Goal: Task Accomplishment & Management: Manage account settings

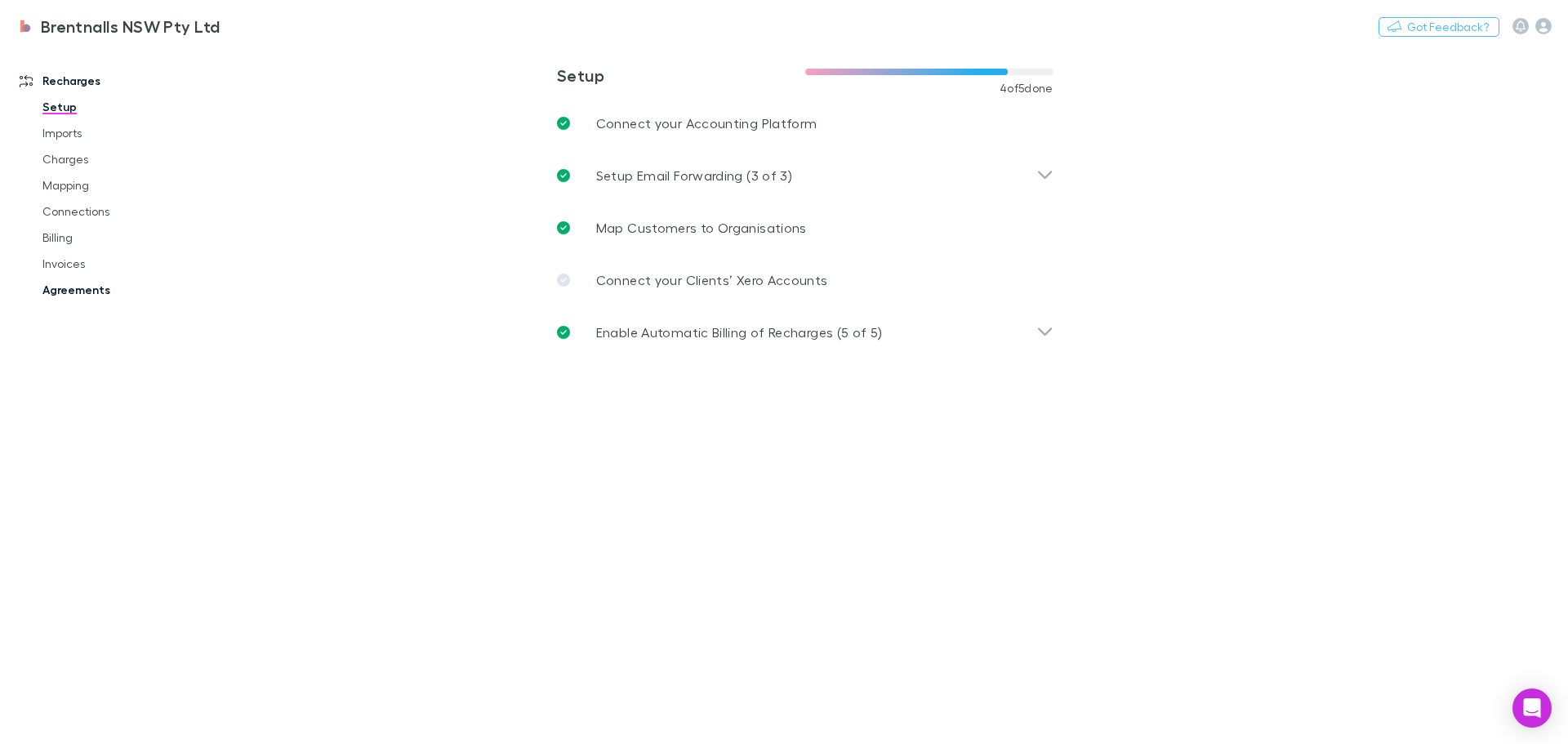
click at [59, 295] on link "Agreements" at bounding box center [124, 289] width 194 height 26
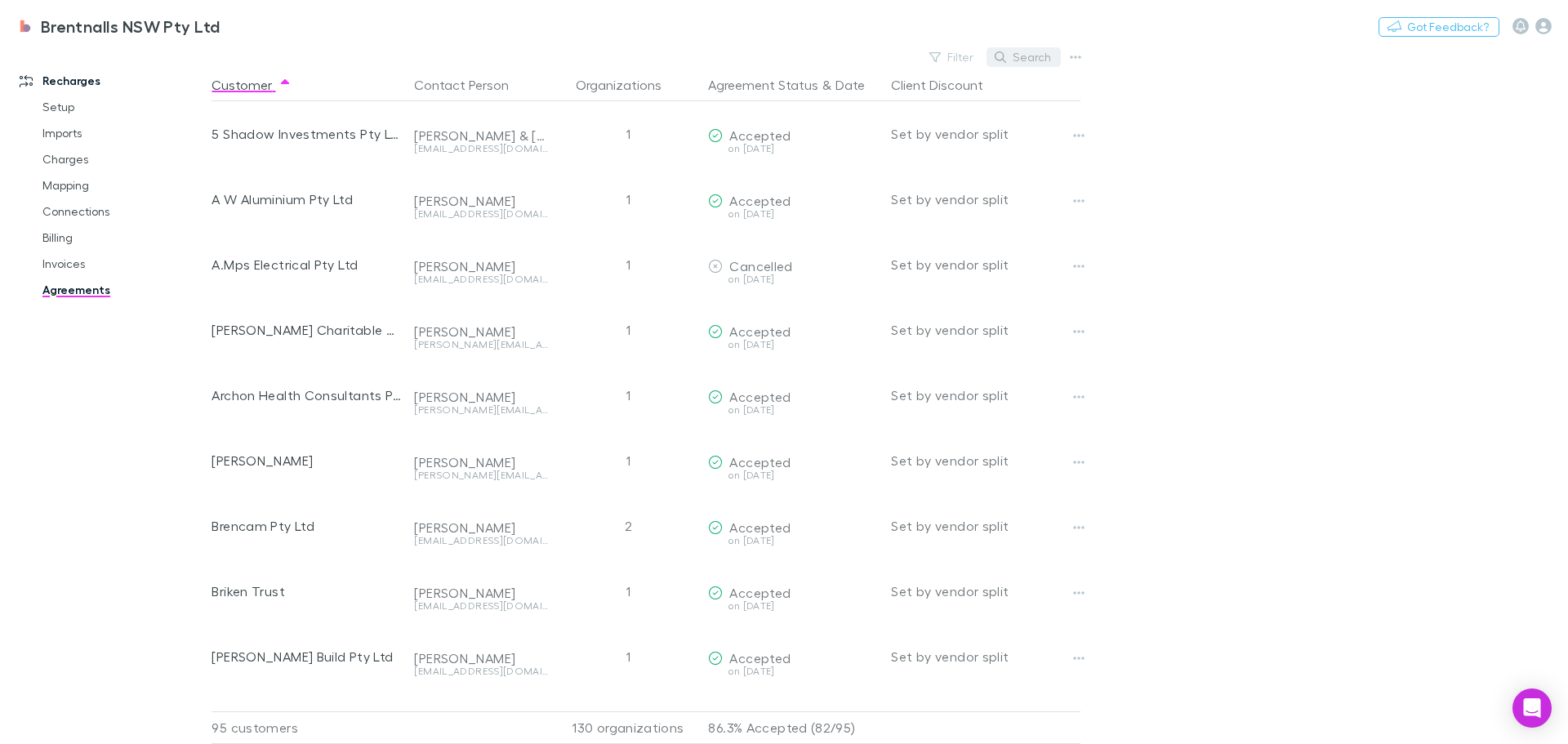
click at [1029, 59] on button "Search" at bounding box center [1024, 57] width 75 height 20
click at [905, 58] on div "Filter Search" at bounding box center [649, 57] width 876 height 23
click at [952, 56] on button "Filter" at bounding box center [953, 57] width 62 height 20
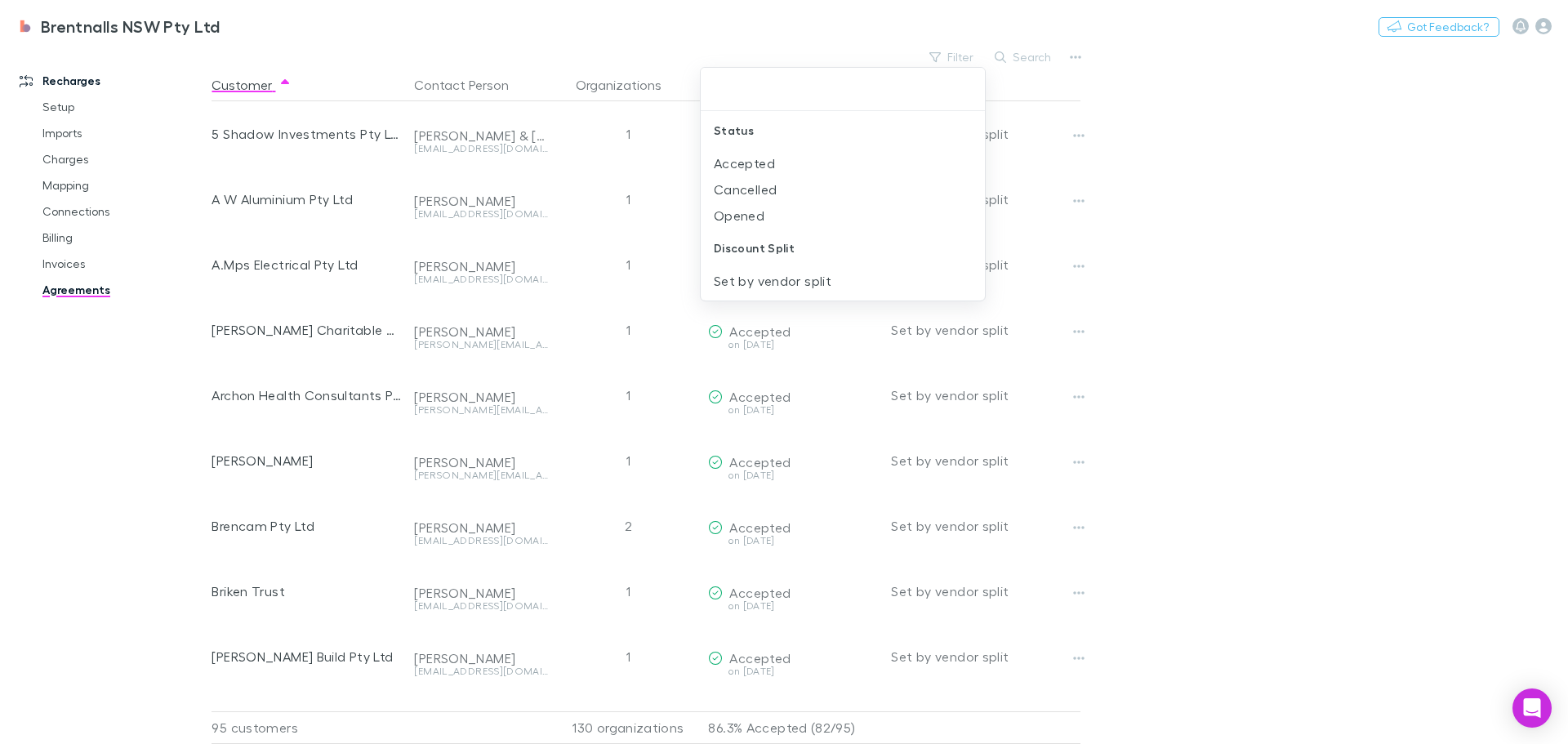
click at [1390, 124] on div at bounding box center [784, 372] width 1568 height 744
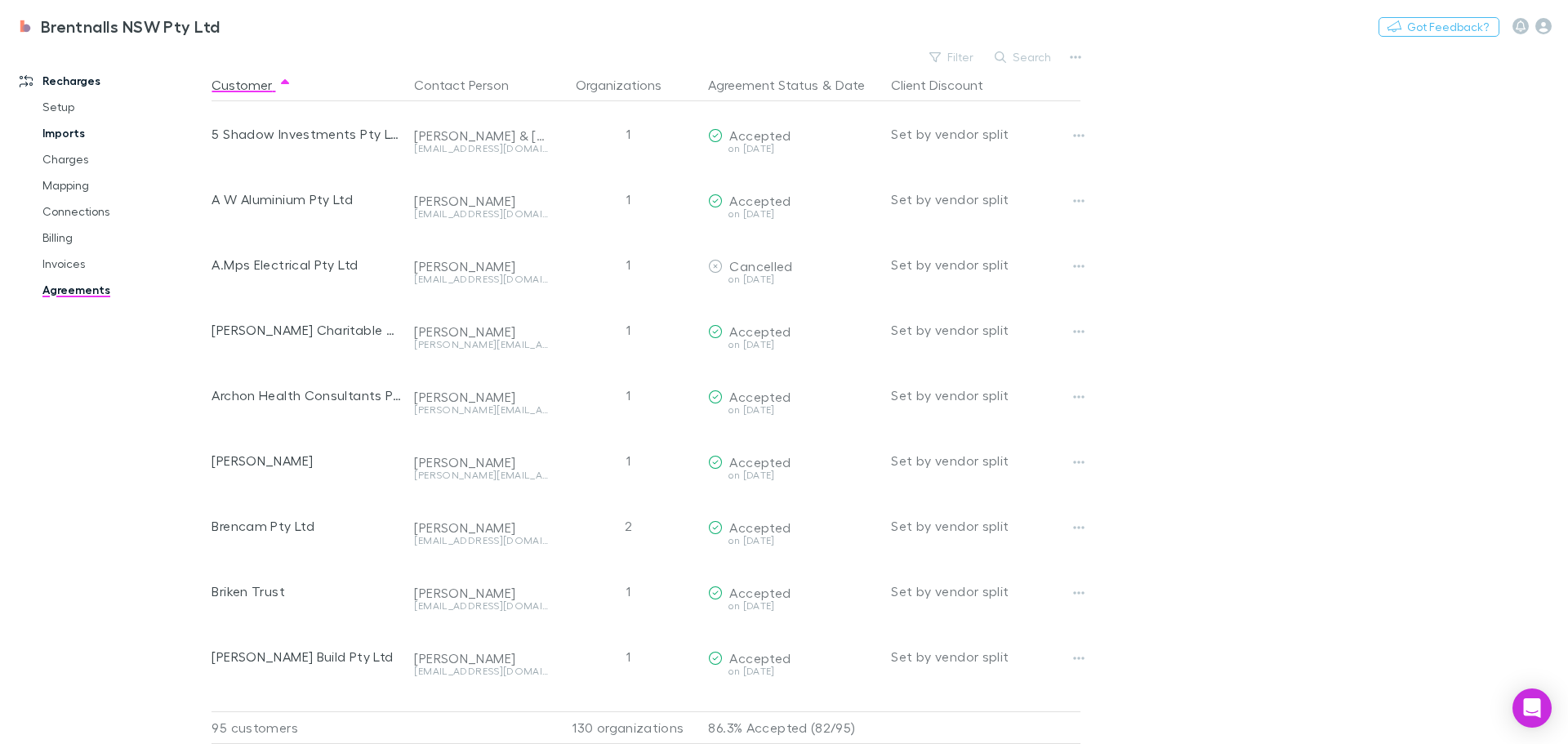
click at [70, 135] on link "Imports" at bounding box center [124, 133] width 194 height 26
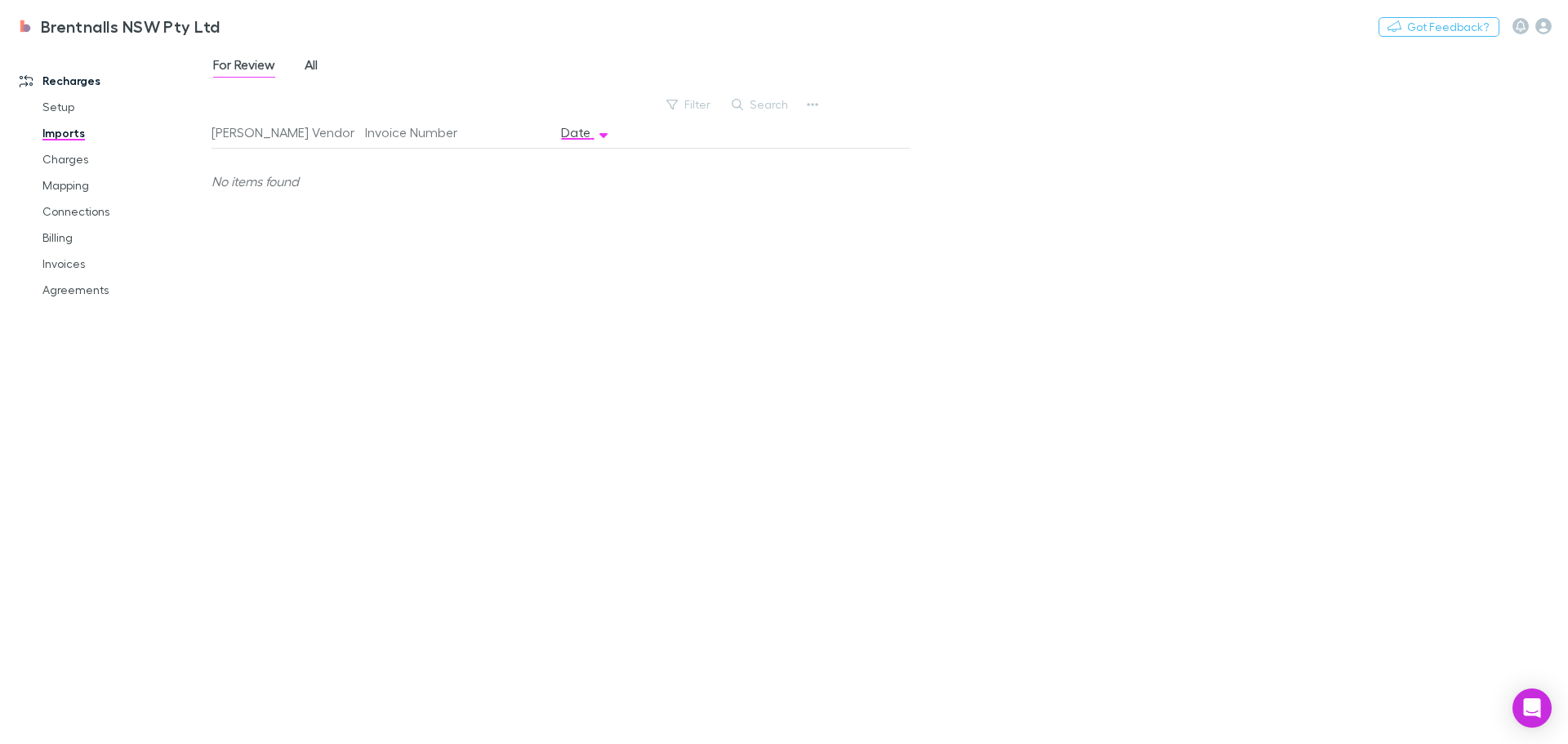
click at [313, 69] on span "All" at bounding box center [311, 67] width 13 height 22
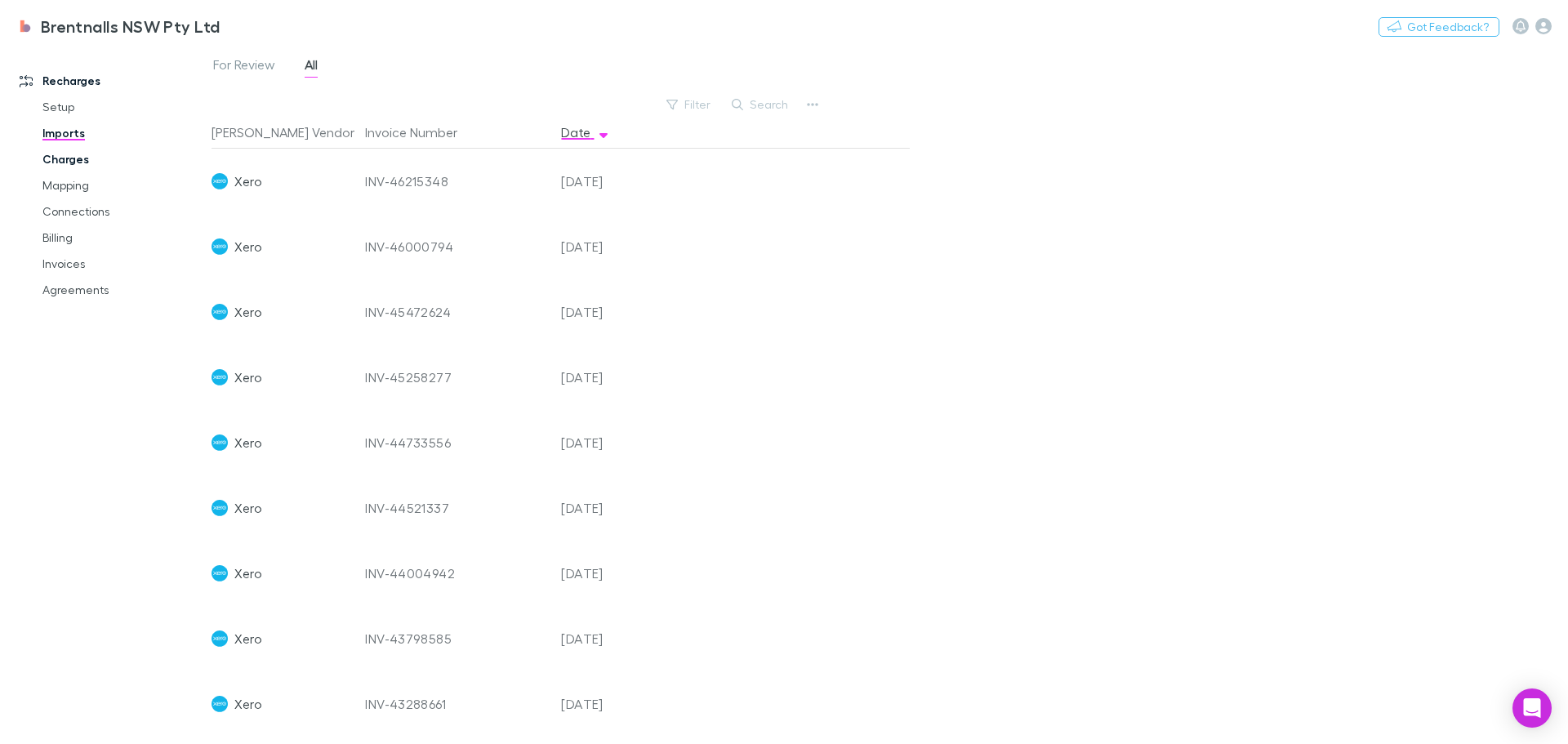
click at [59, 157] on link "Charges" at bounding box center [124, 159] width 194 height 26
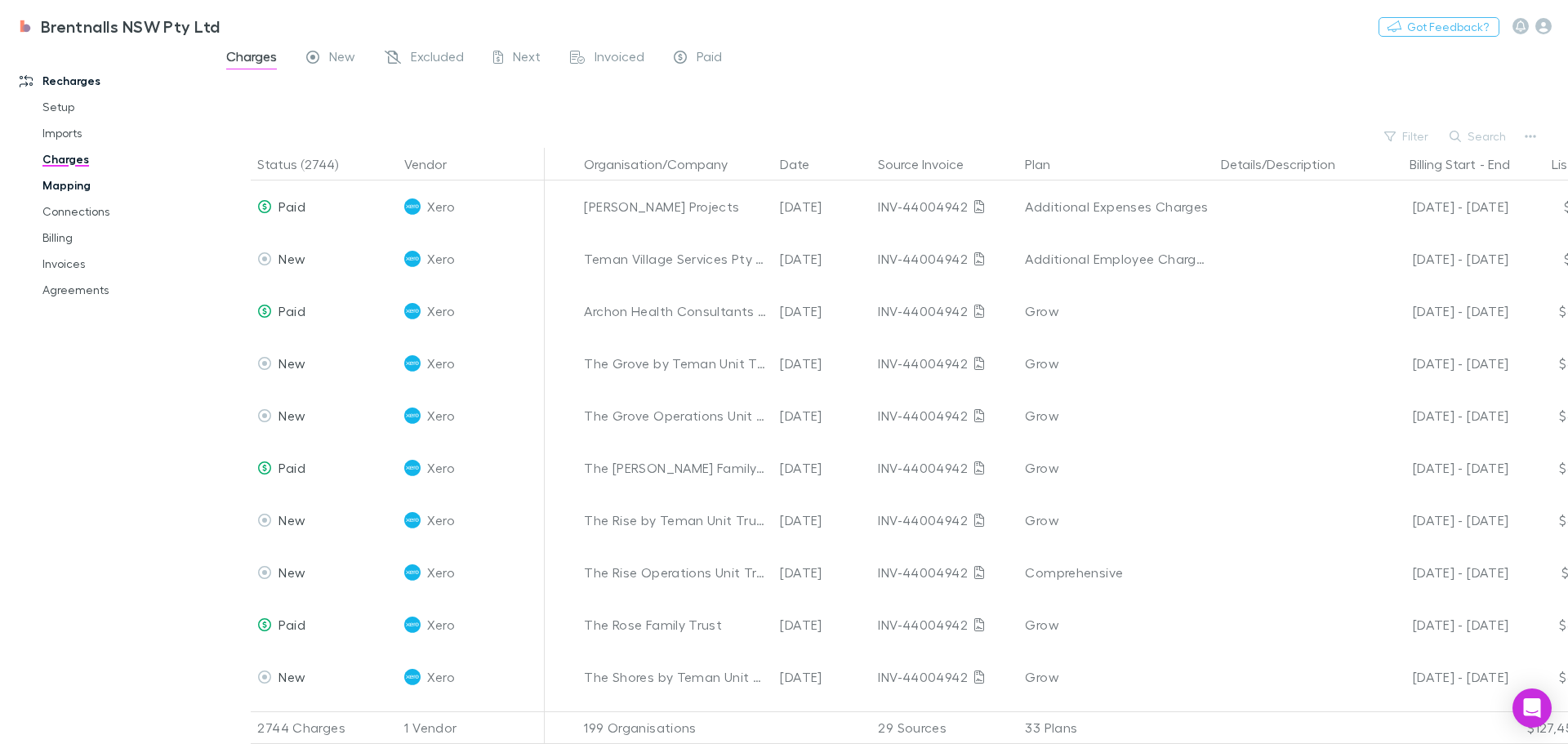
click at [58, 188] on link "Mapping" at bounding box center [124, 186] width 194 height 26
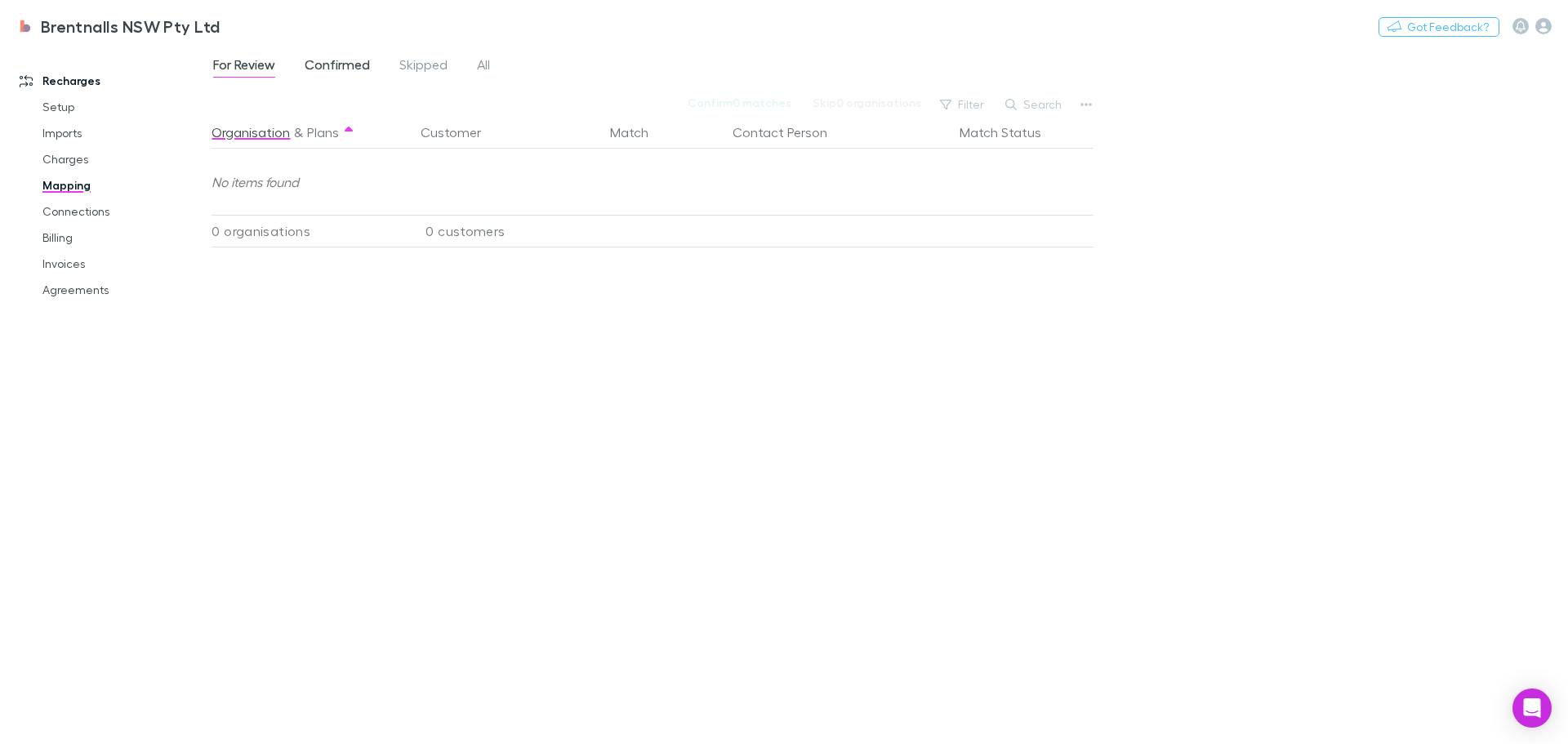
click at [338, 62] on span "Confirmed" at bounding box center [337, 67] width 65 height 22
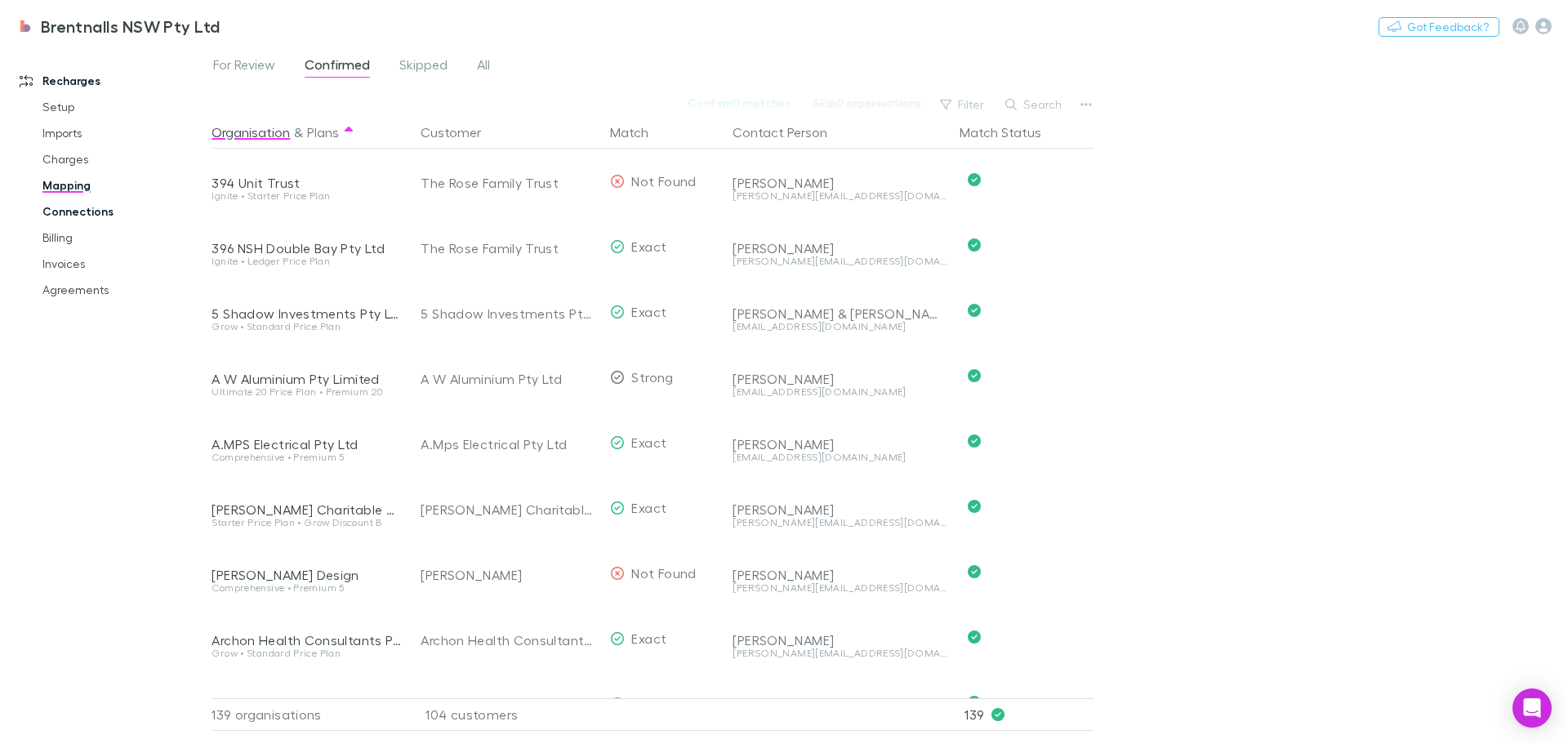
click at [79, 207] on link "Connections" at bounding box center [124, 211] width 194 height 26
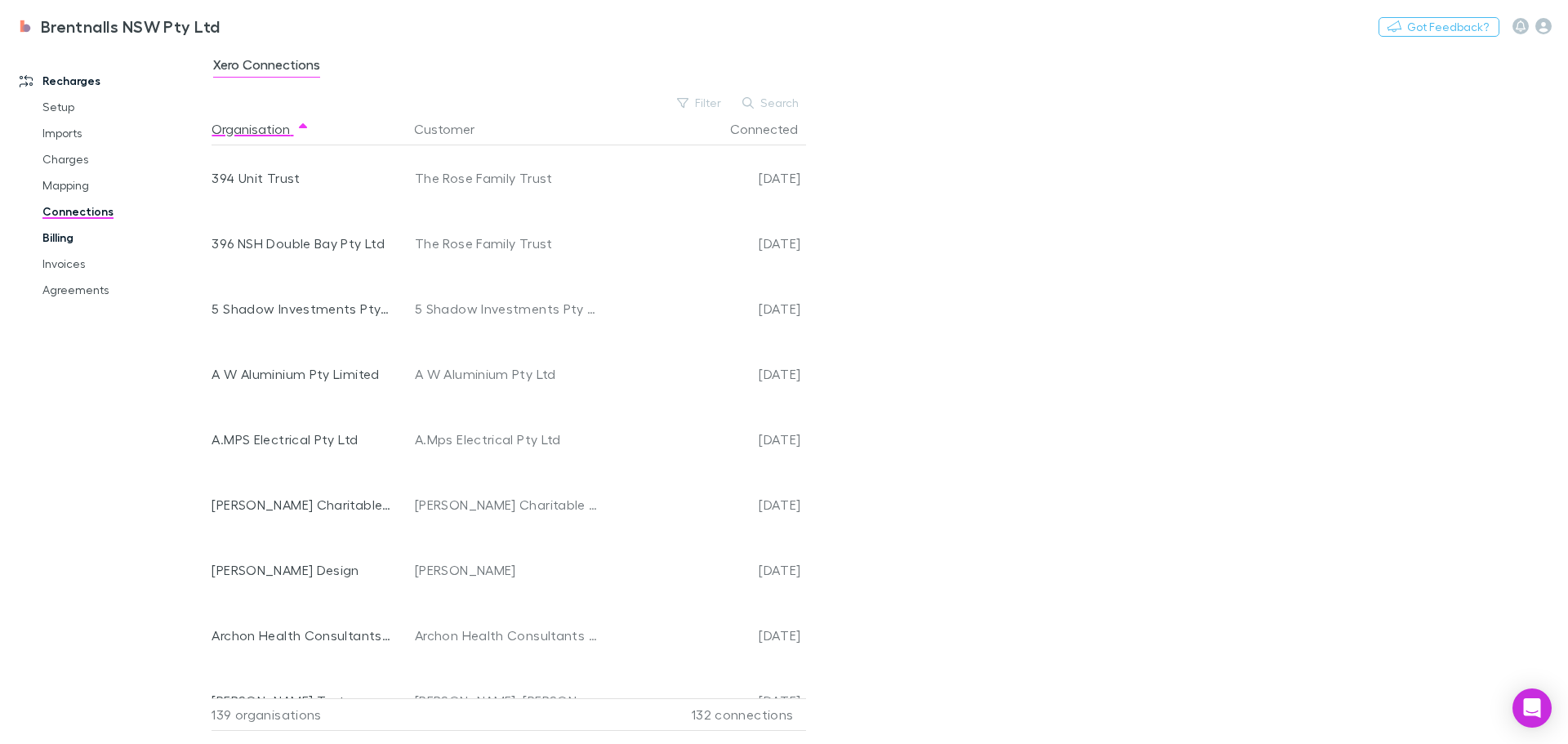
click at [45, 234] on link "Billing" at bounding box center [124, 238] width 194 height 26
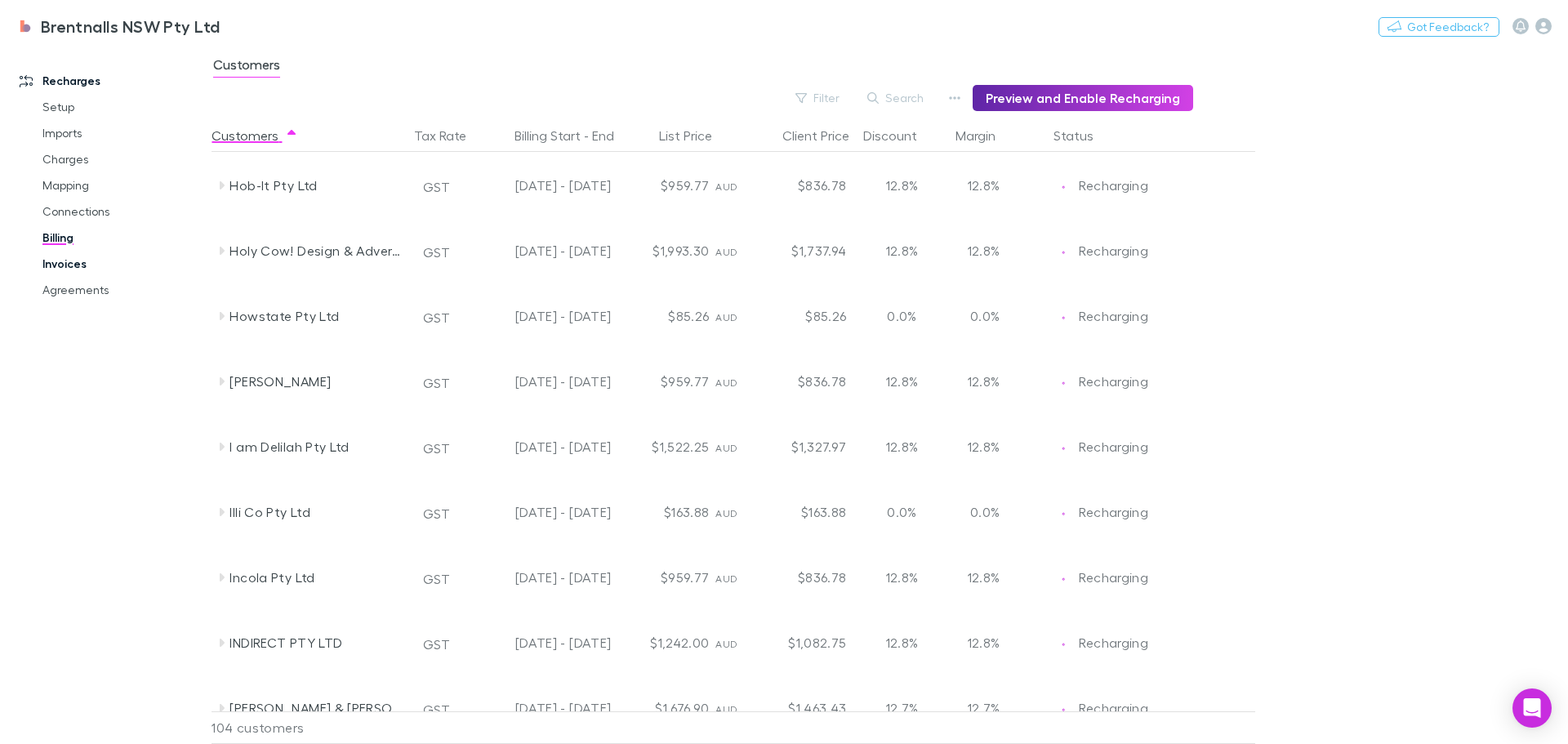
scroll to position [2706, 0]
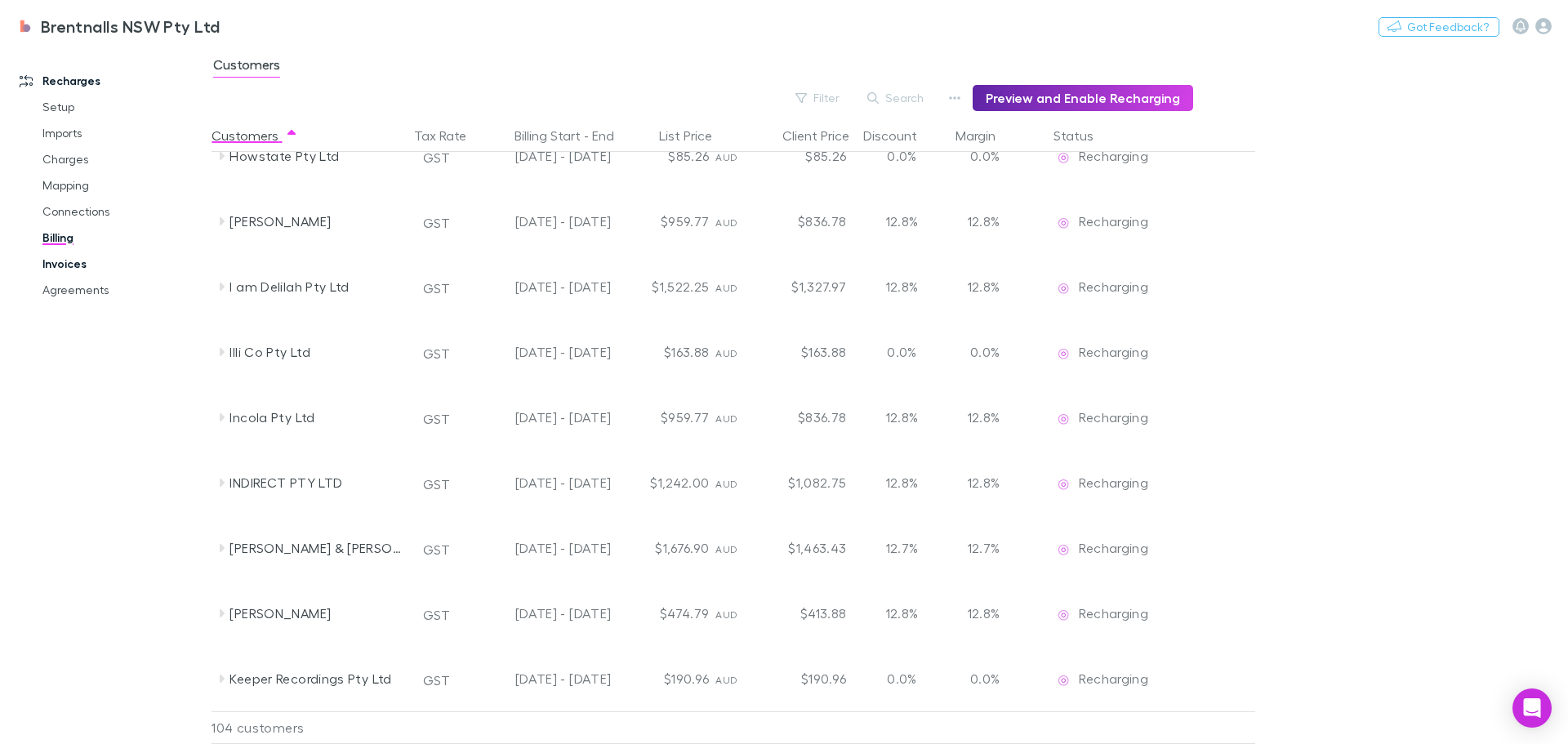
click at [56, 261] on link "Invoices" at bounding box center [124, 264] width 194 height 26
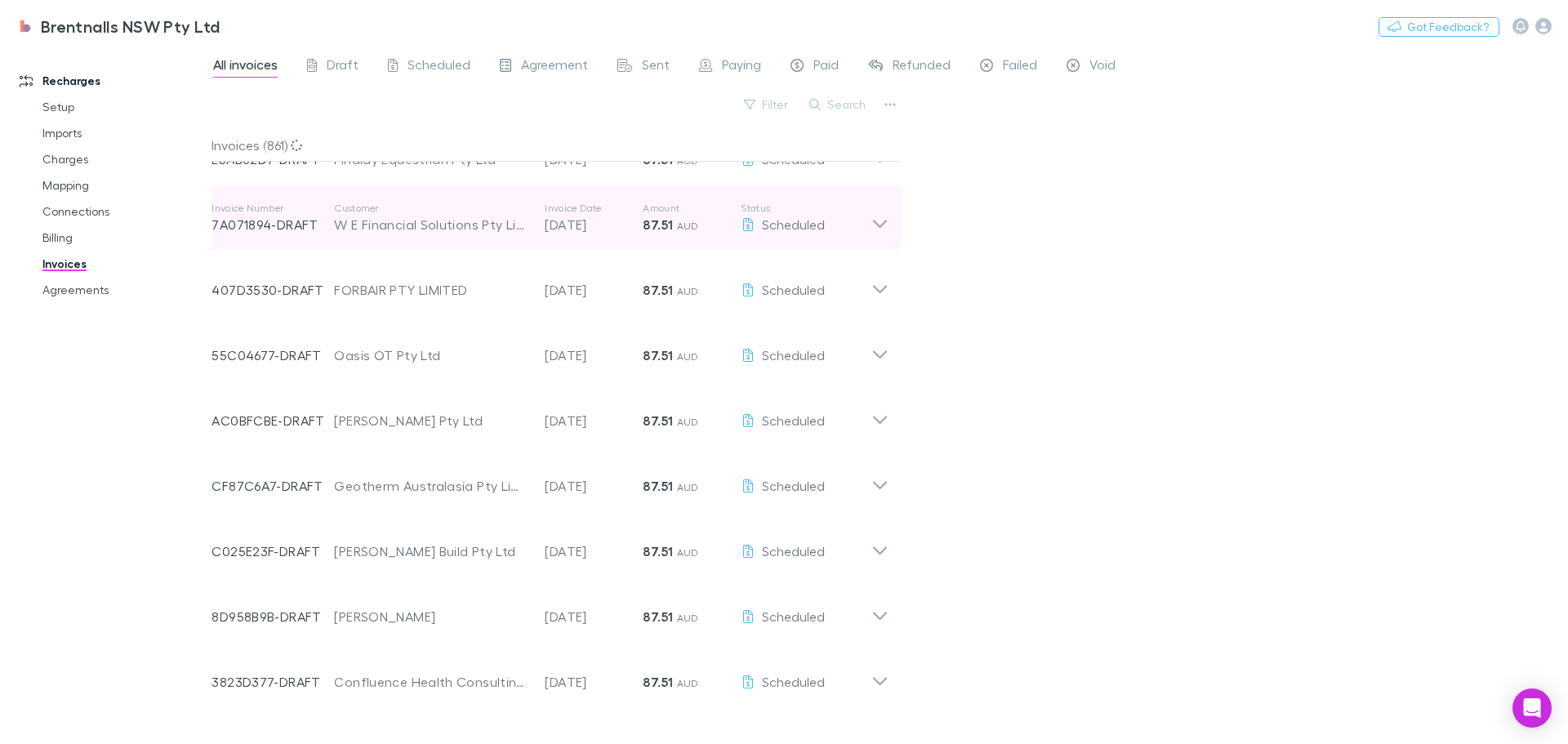
scroll to position [1414, 0]
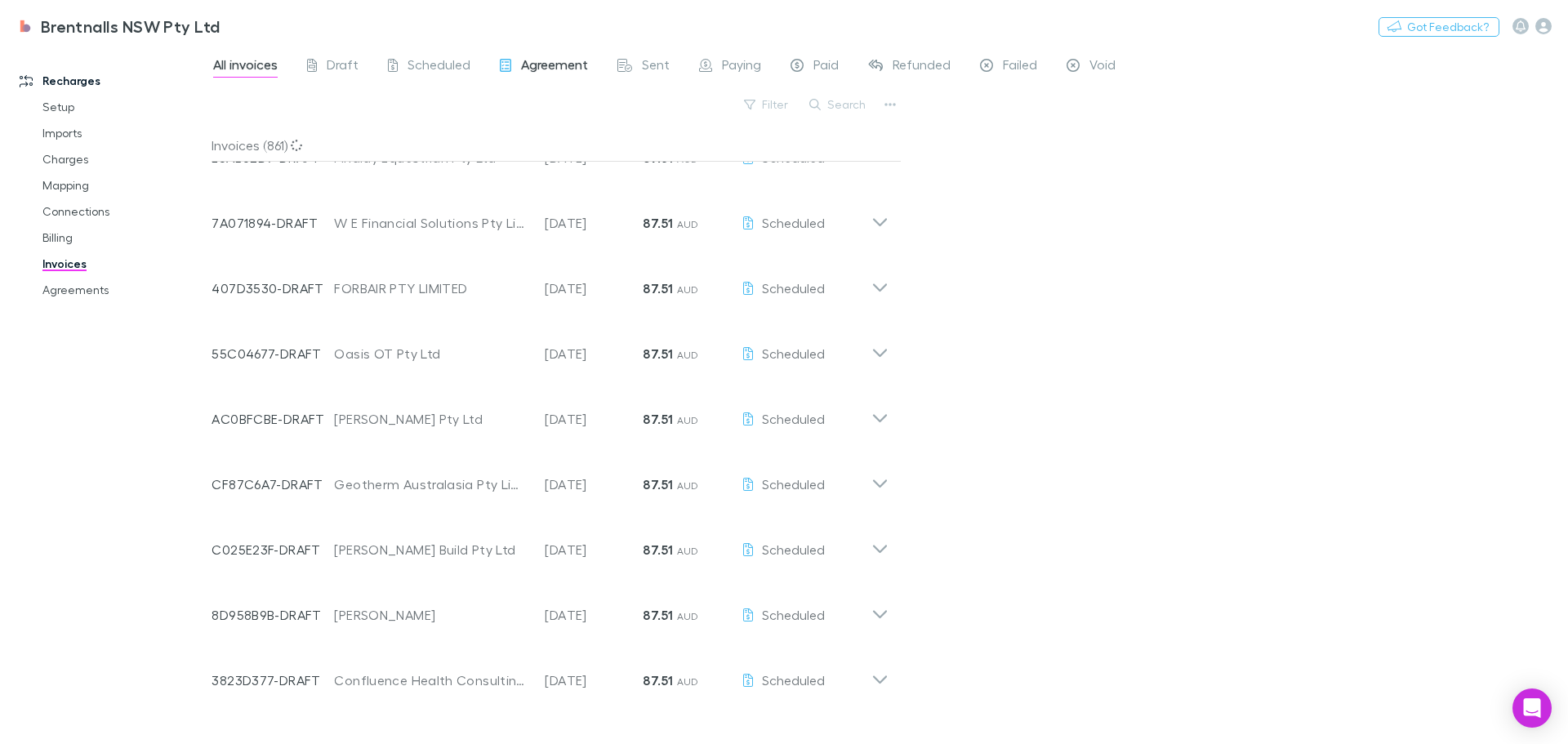
click at [541, 67] on span "Agreement" at bounding box center [554, 67] width 67 height 22
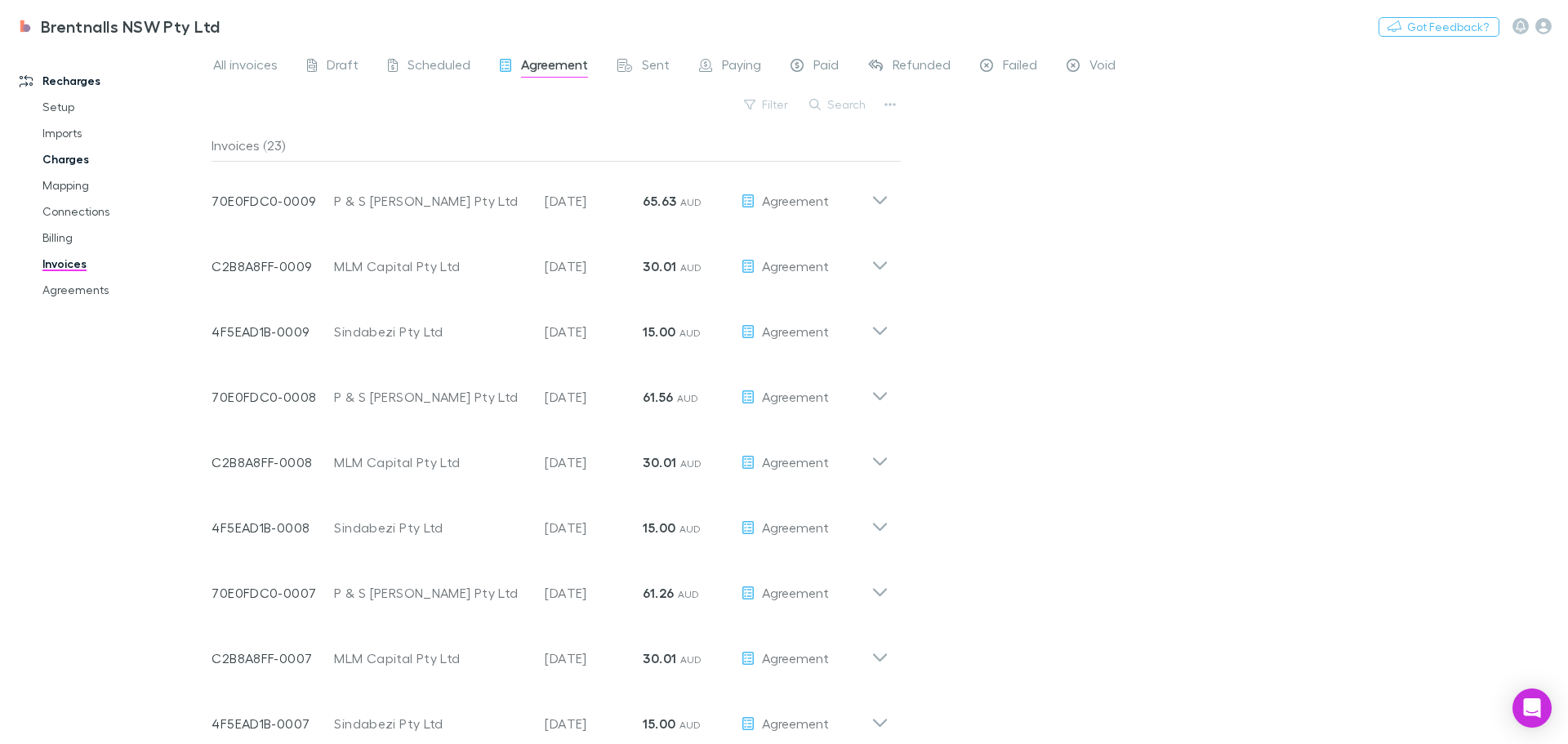
click at [62, 157] on link "Charges" at bounding box center [124, 159] width 194 height 26
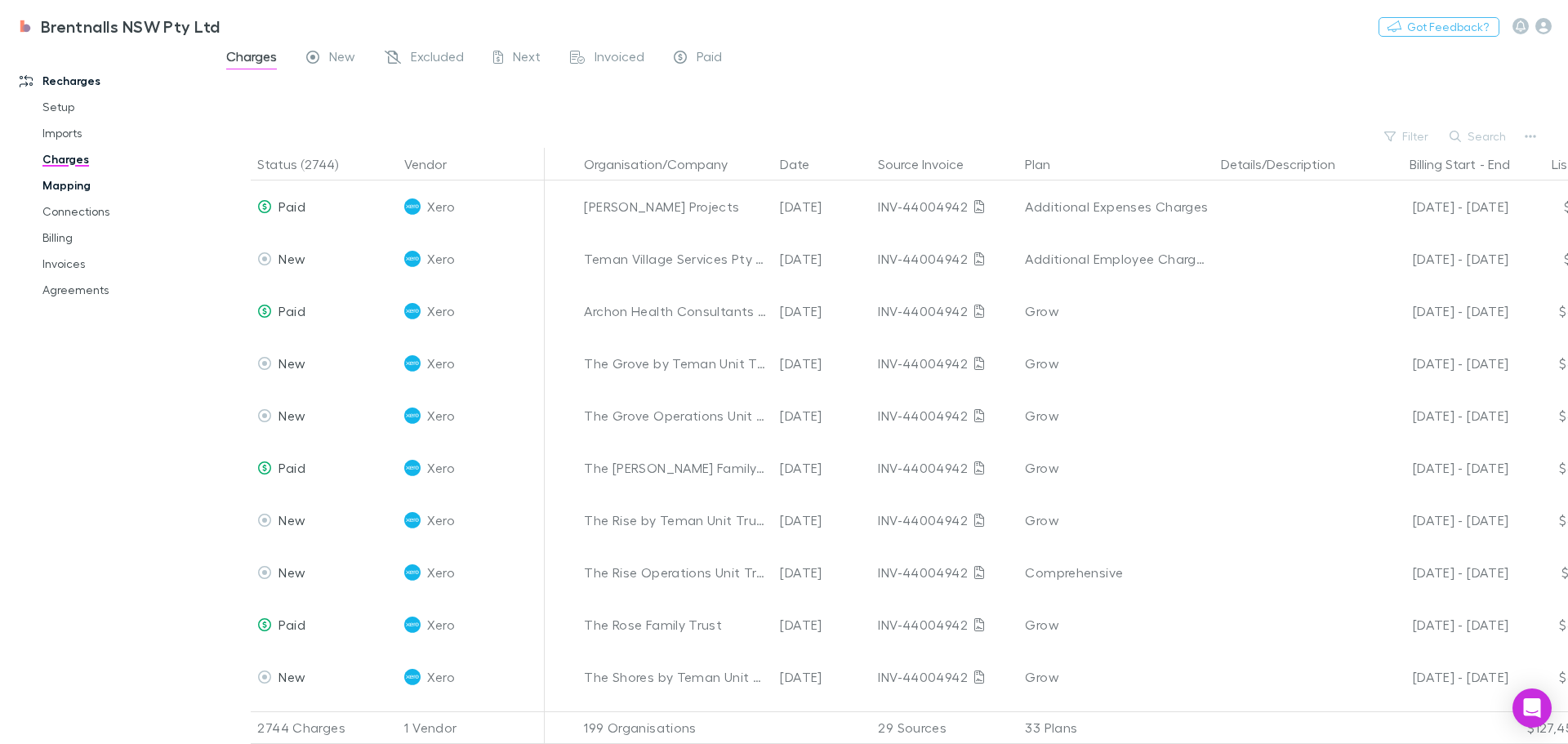
click at [72, 182] on link "Mapping" at bounding box center [124, 186] width 194 height 26
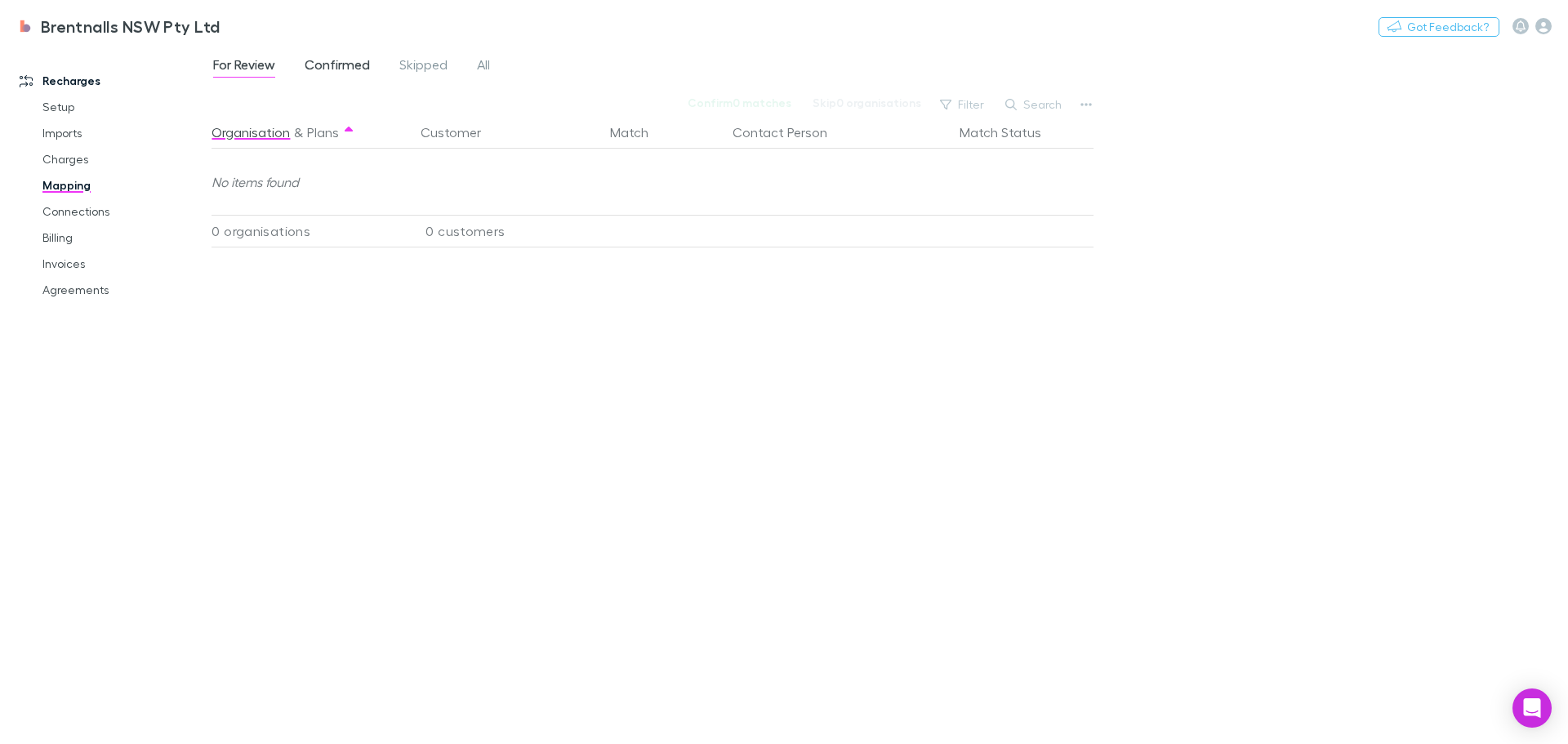
click at [355, 67] on span "Confirmed" at bounding box center [337, 67] width 65 height 22
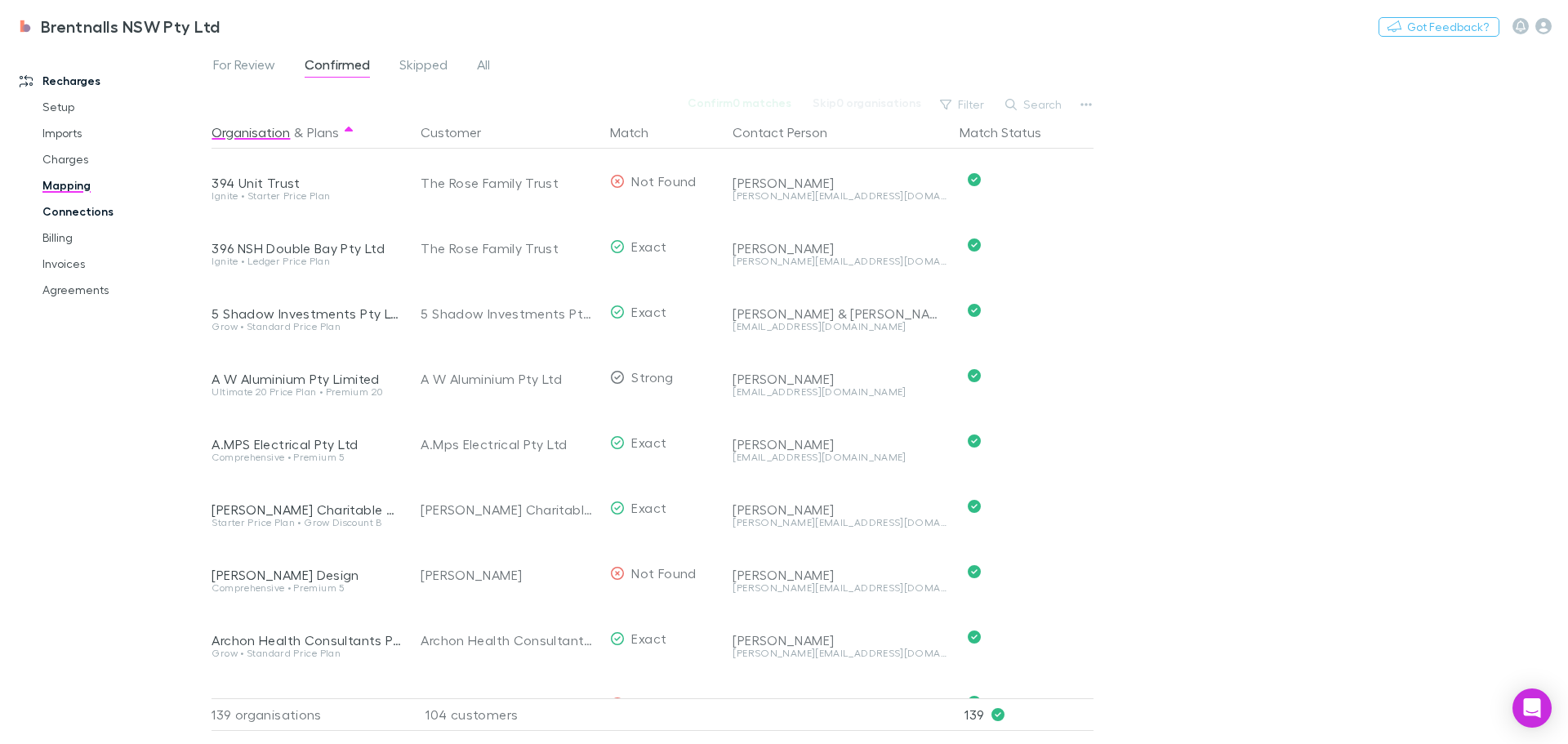
click at [61, 207] on link "Connections" at bounding box center [124, 211] width 194 height 26
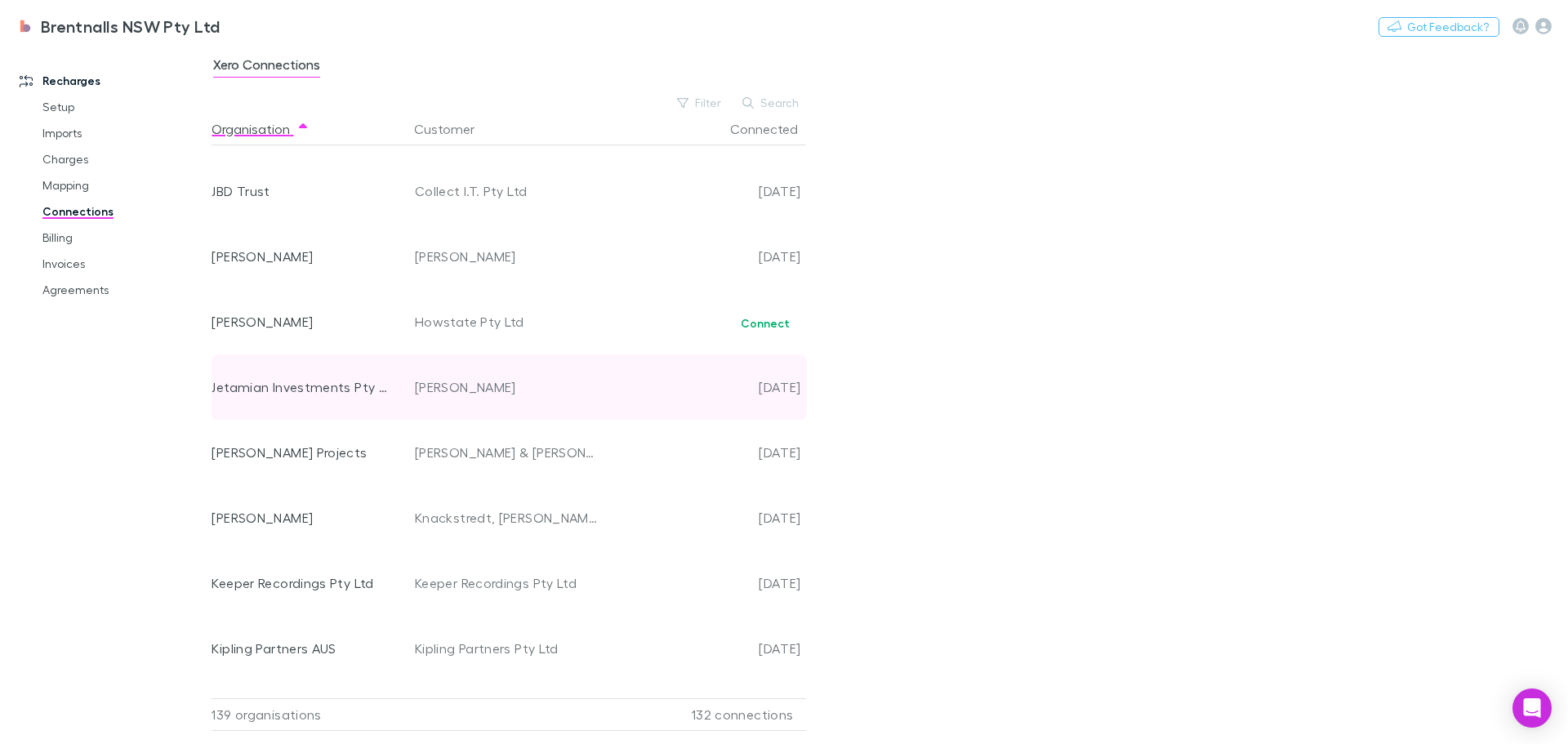
scroll to position [4591, 0]
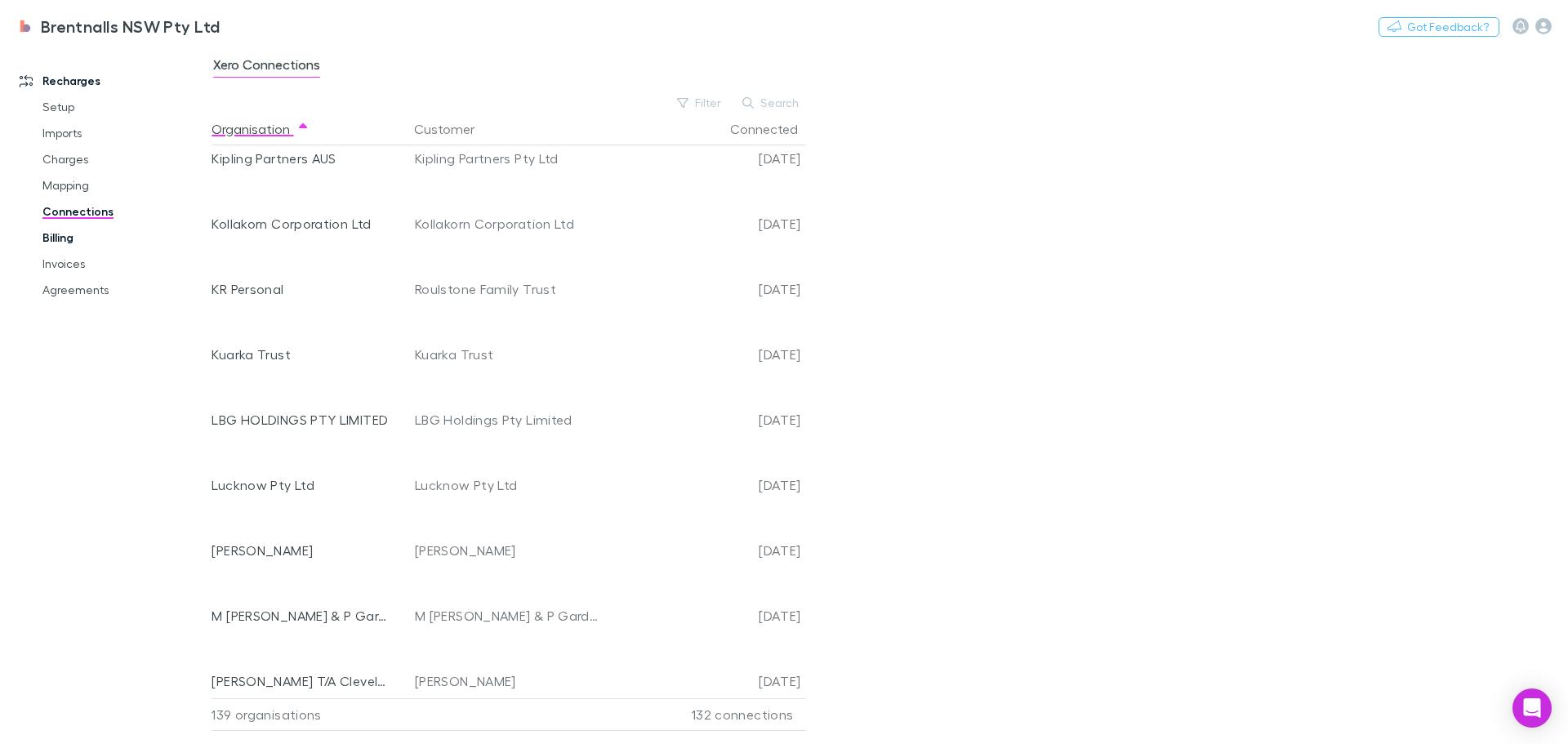
click at [58, 239] on link "Billing" at bounding box center [124, 238] width 194 height 26
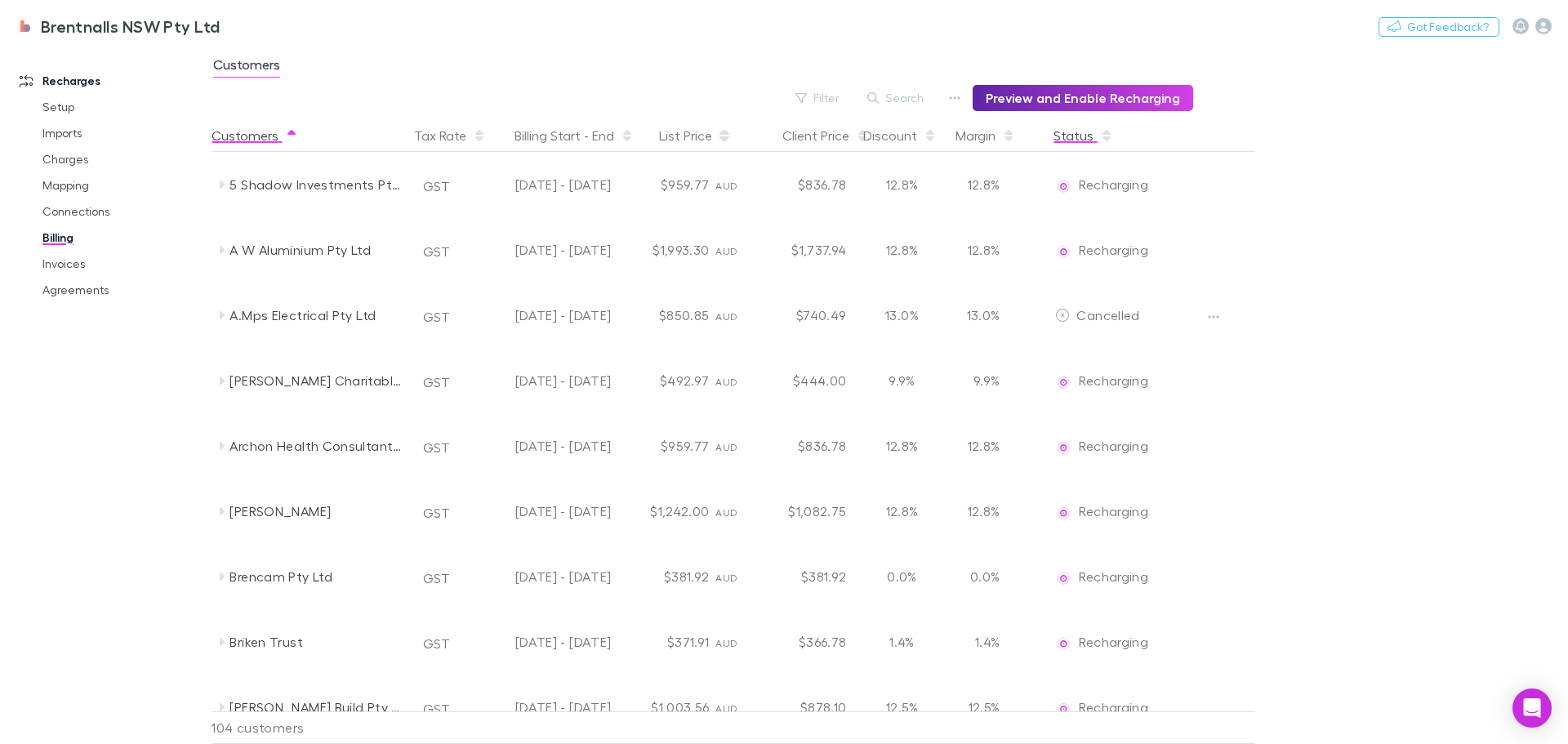
click at [1069, 136] on button "Status" at bounding box center [1083, 135] width 59 height 33
click at [1128, 98] on button "Preview and Enable Recharging" at bounding box center [1083, 98] width 221 height 26
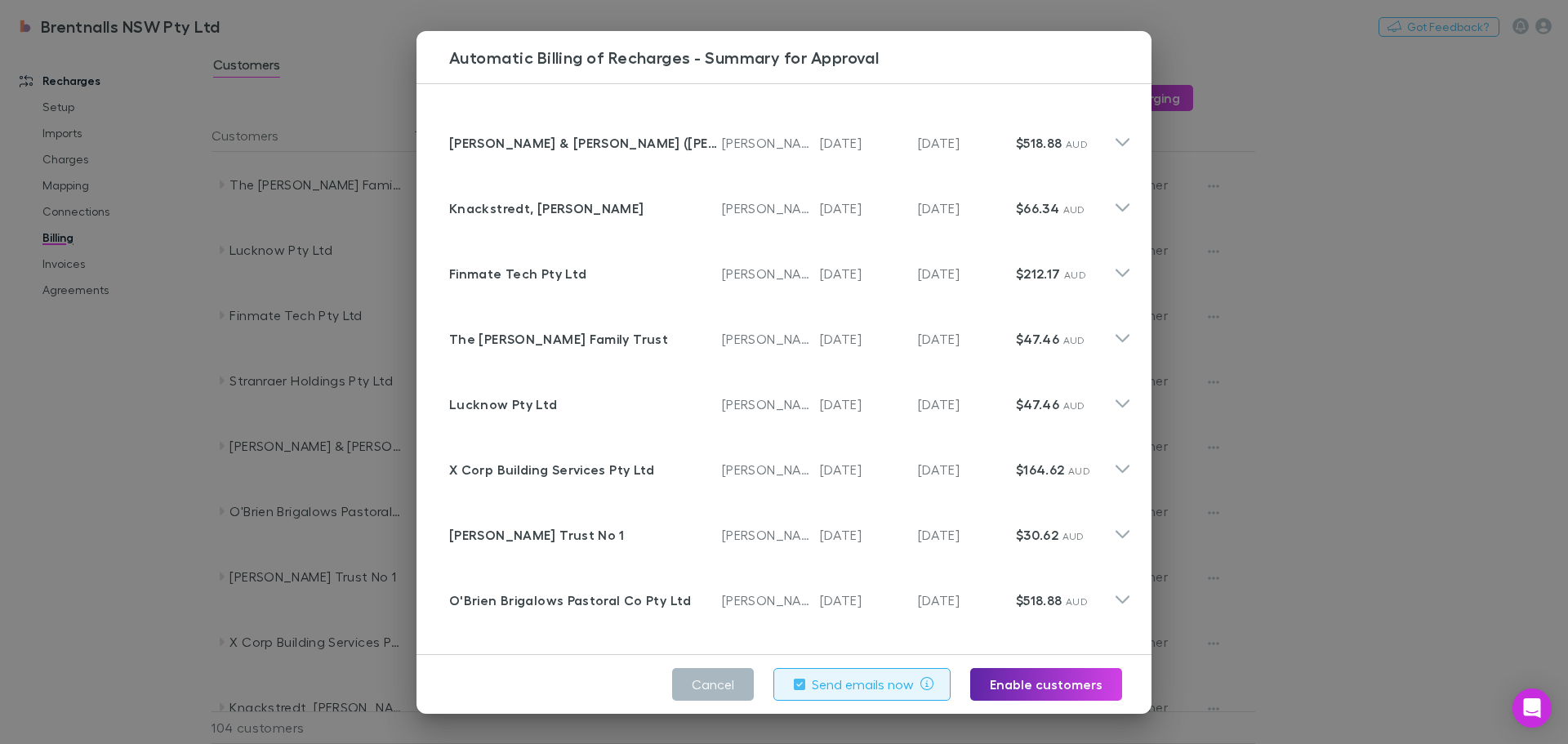
click at [705, 686] on button "Cancel" at bounding box center [713, 684] width 82 height 33
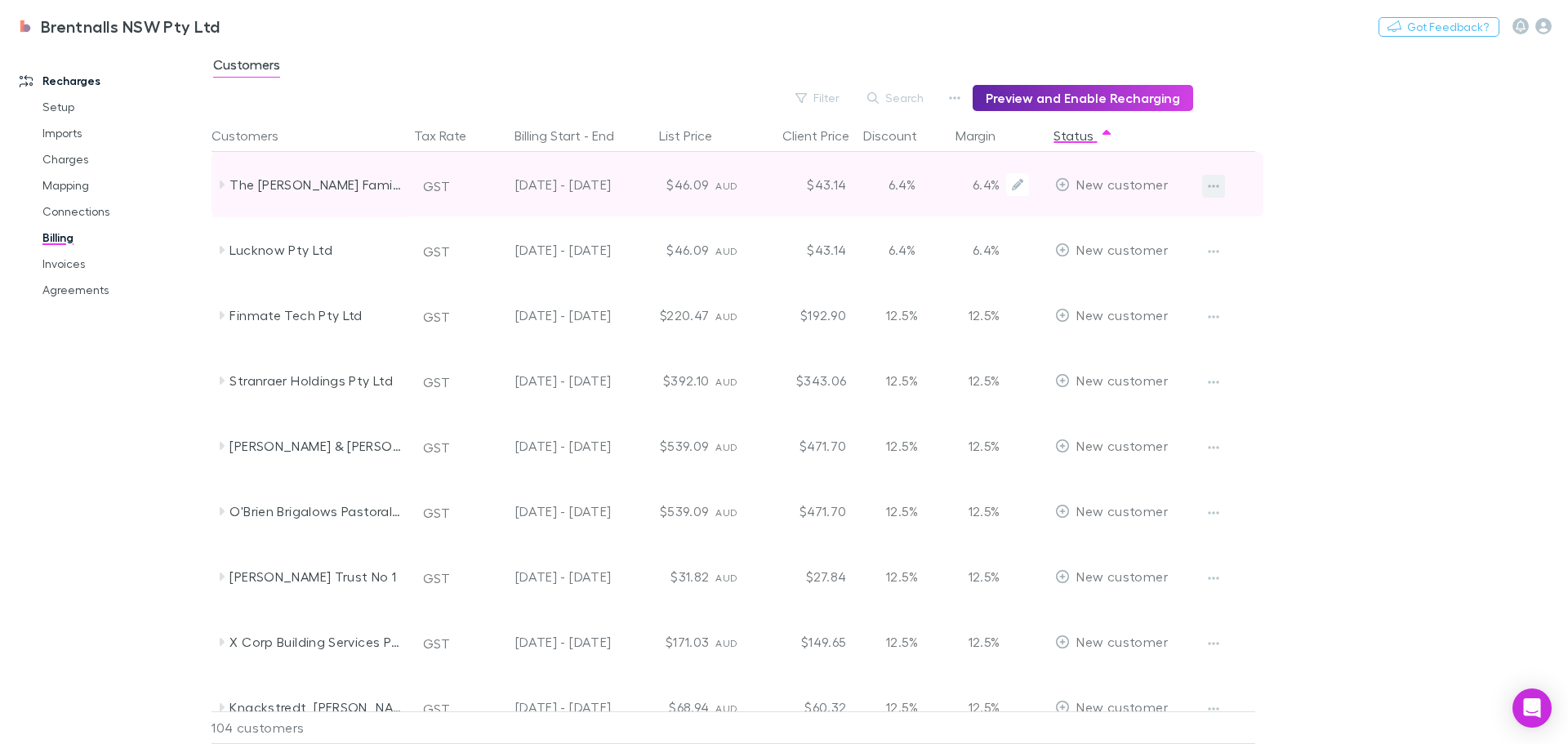
click at [1215, 189] on icon "button" at bounding box center [1213, 186] width 11 height 13
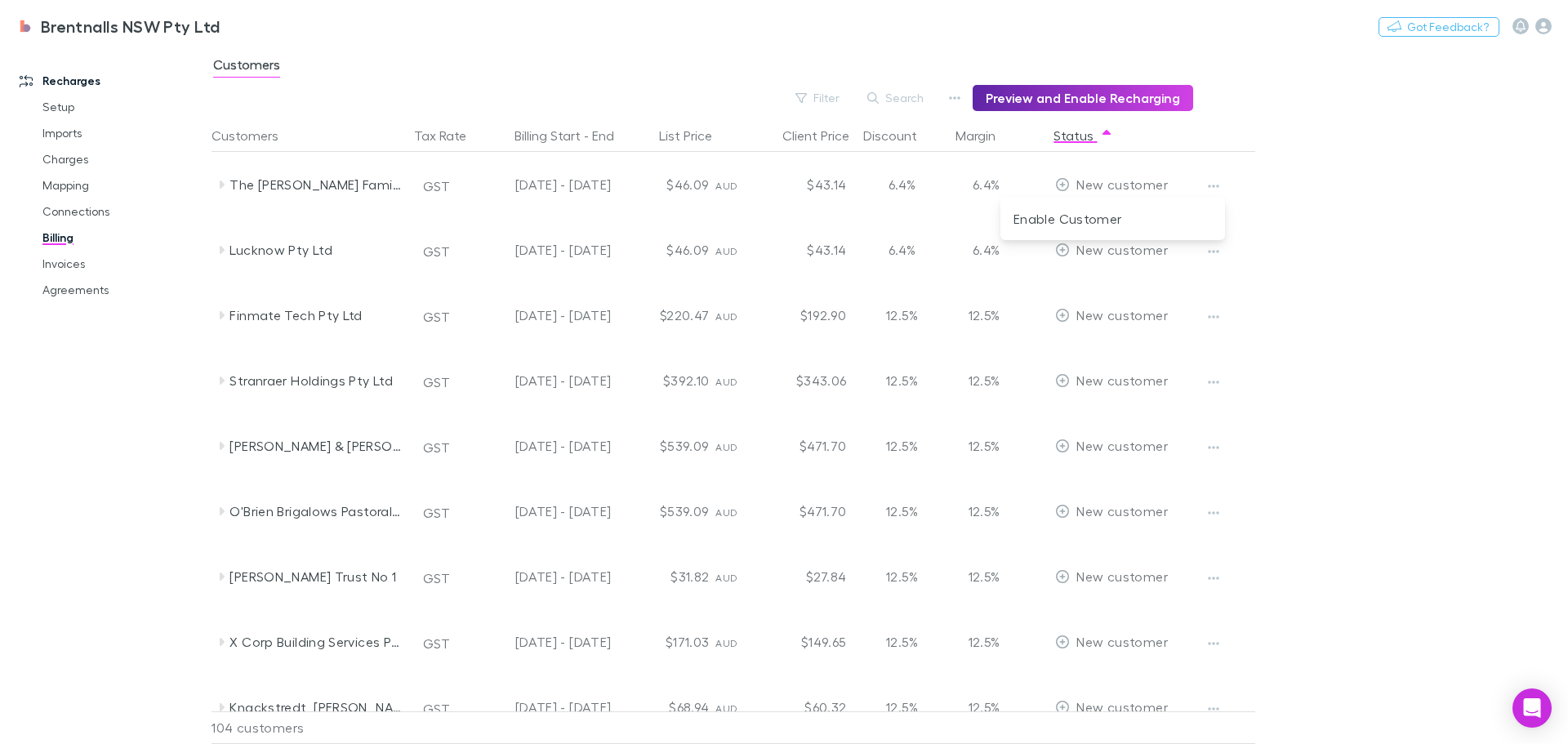
click at [1338, 172] on div at bounding box center [784, 372] width 1568 height 744
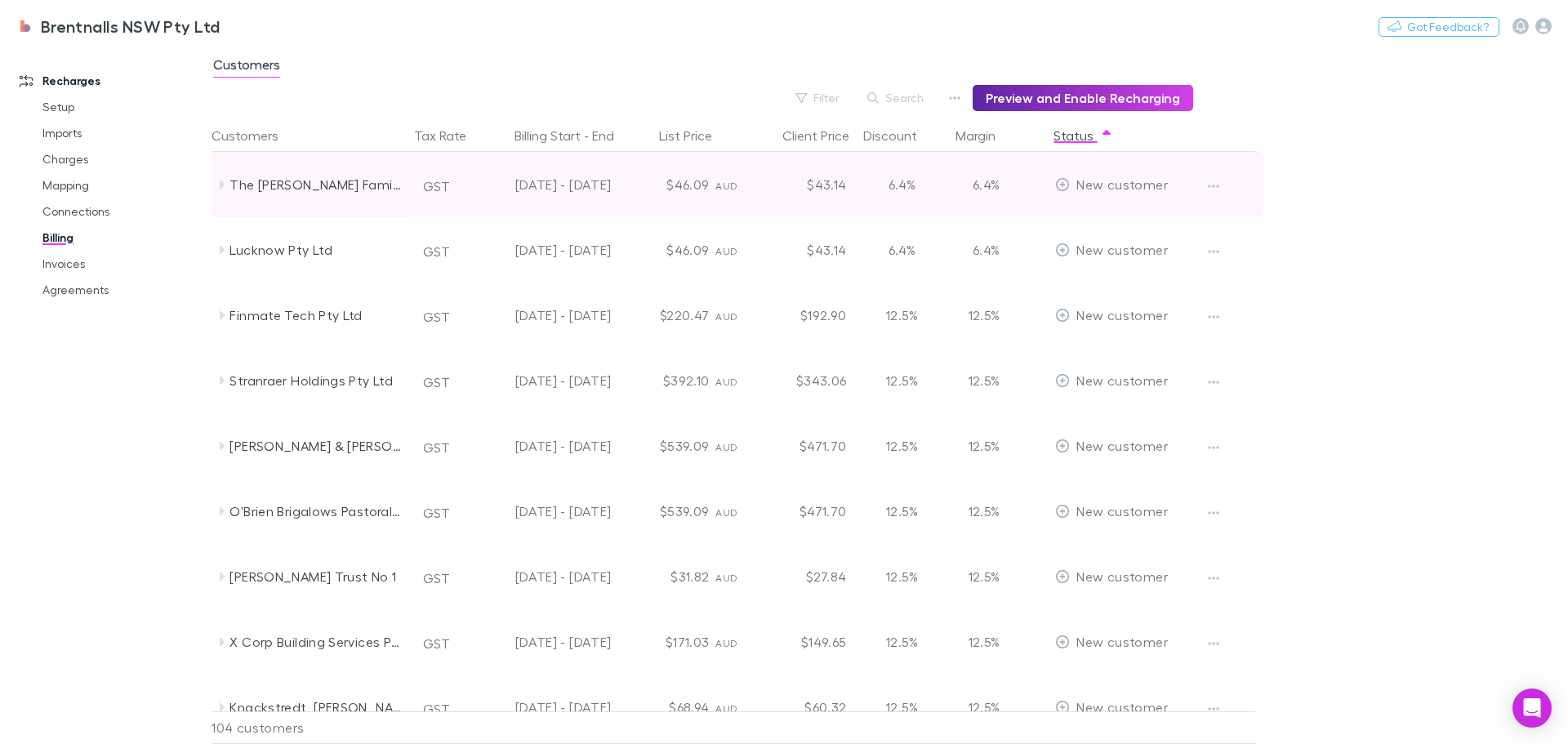
click at [219, 184] on icon at bounding box center [222, 185] width 13 height 13
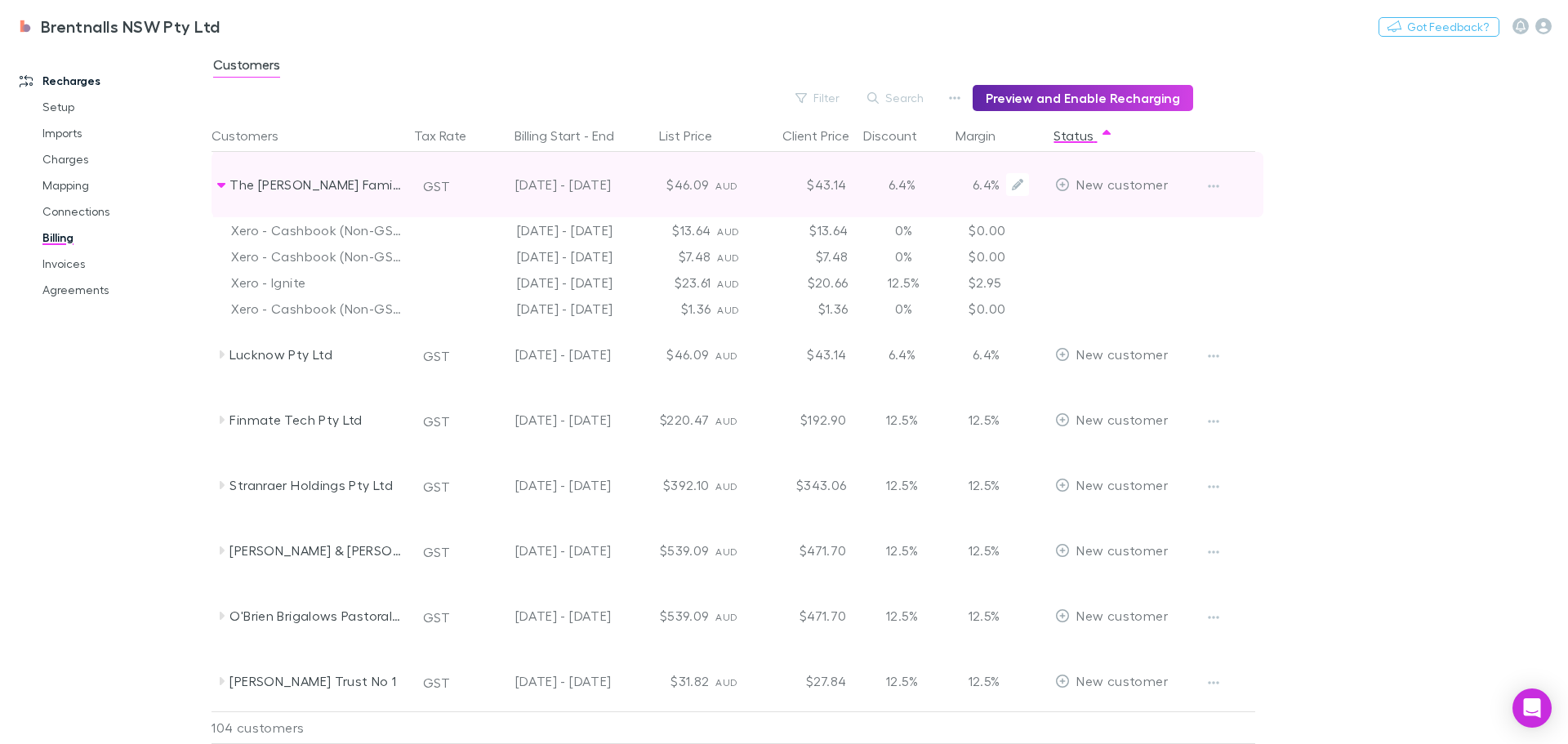
drag, startPoint x: 378, startPoint y: 184, endPoint x: 257, endPoint y: 183, distance: 121.0
click at [259, 184] on div "The [PERSON_NAME] Family Trust" at bounding box center [316, 184] width 174 height 65
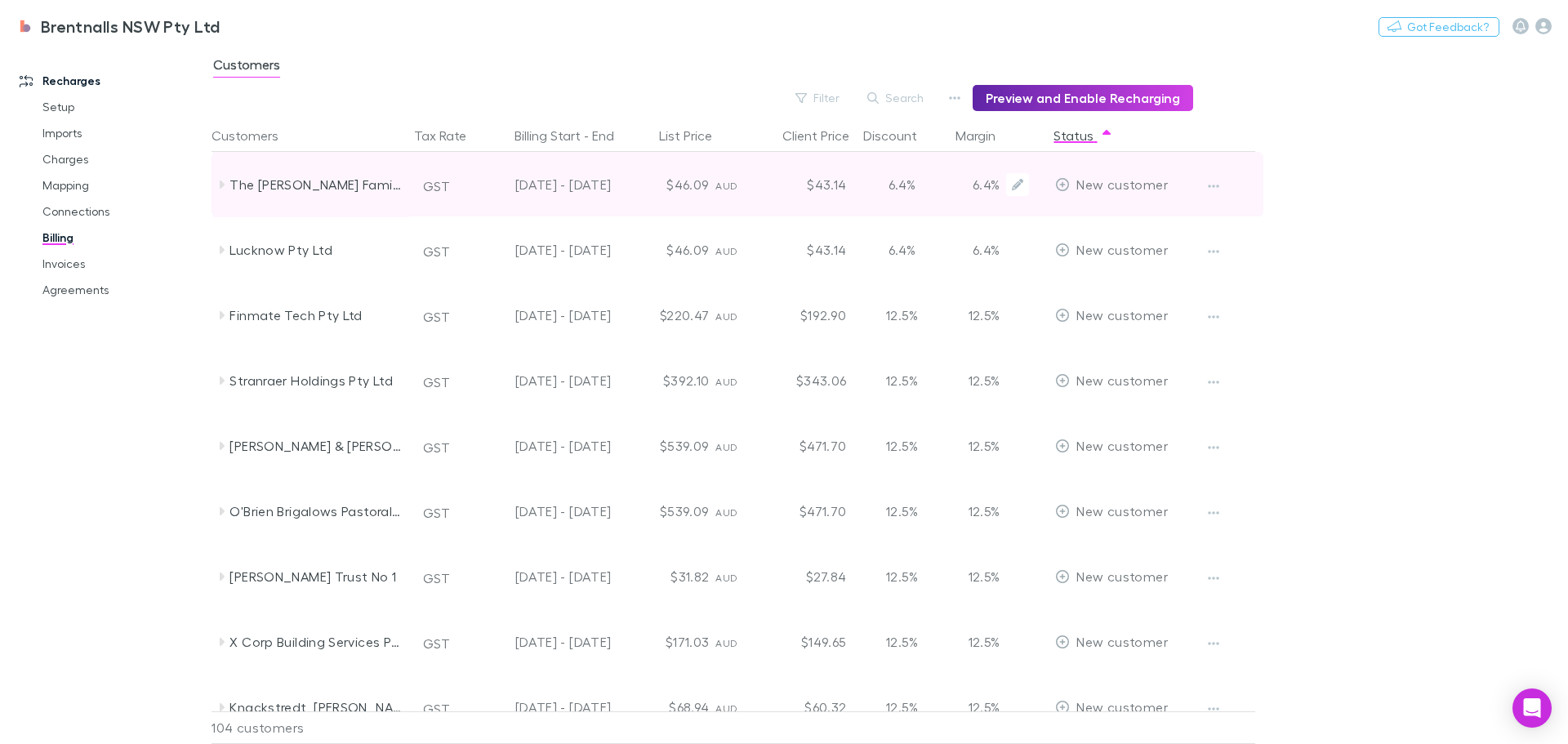
drag, startPoint x: 376, startPoint y: 183, endPoint x: 250, endPoint y: 185, distance: 126.0
click at [250, 185] on div "The [PERSON_NAME] Family Trust" at bounding box center [316, 184] width 174 height 65
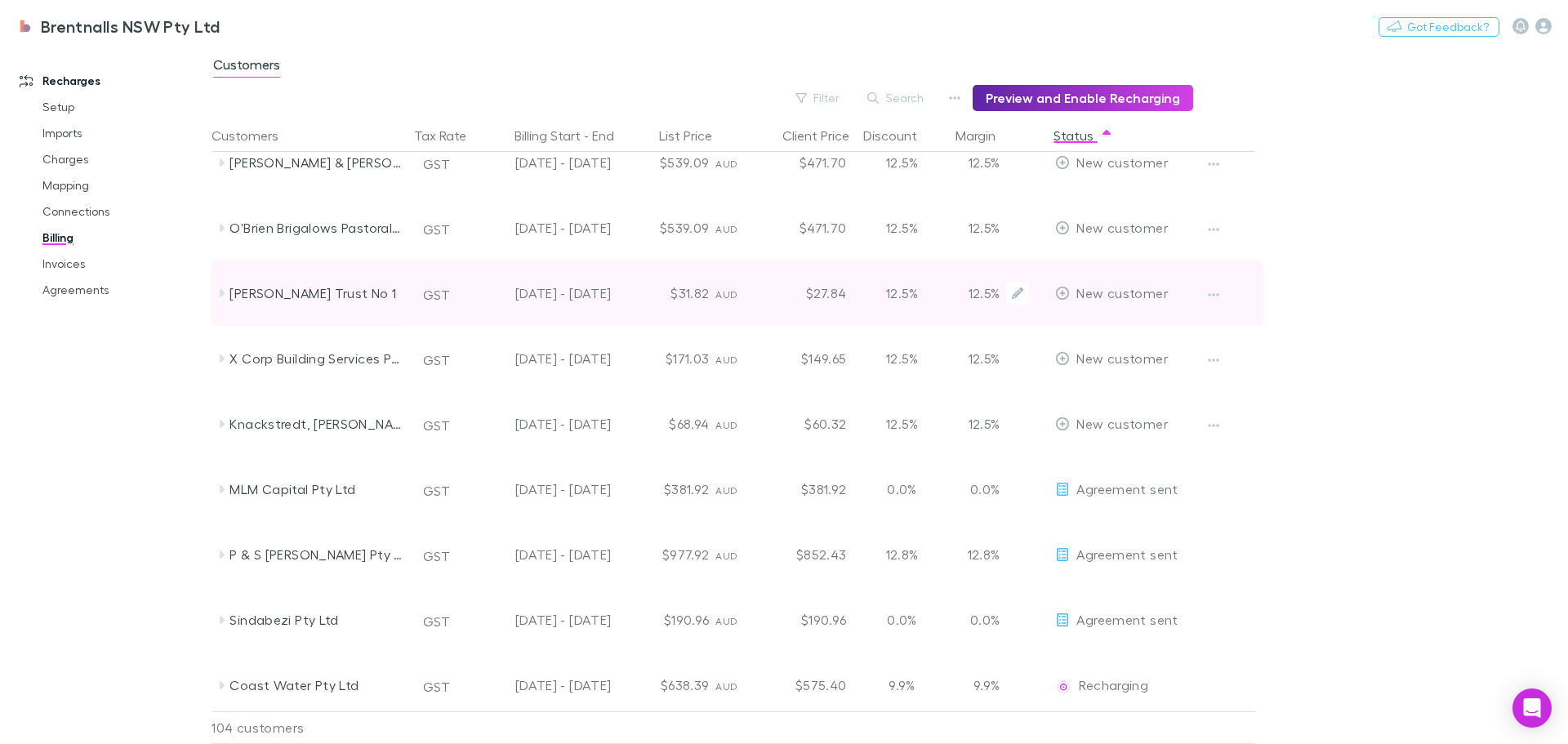
scroll to position [408, 0]
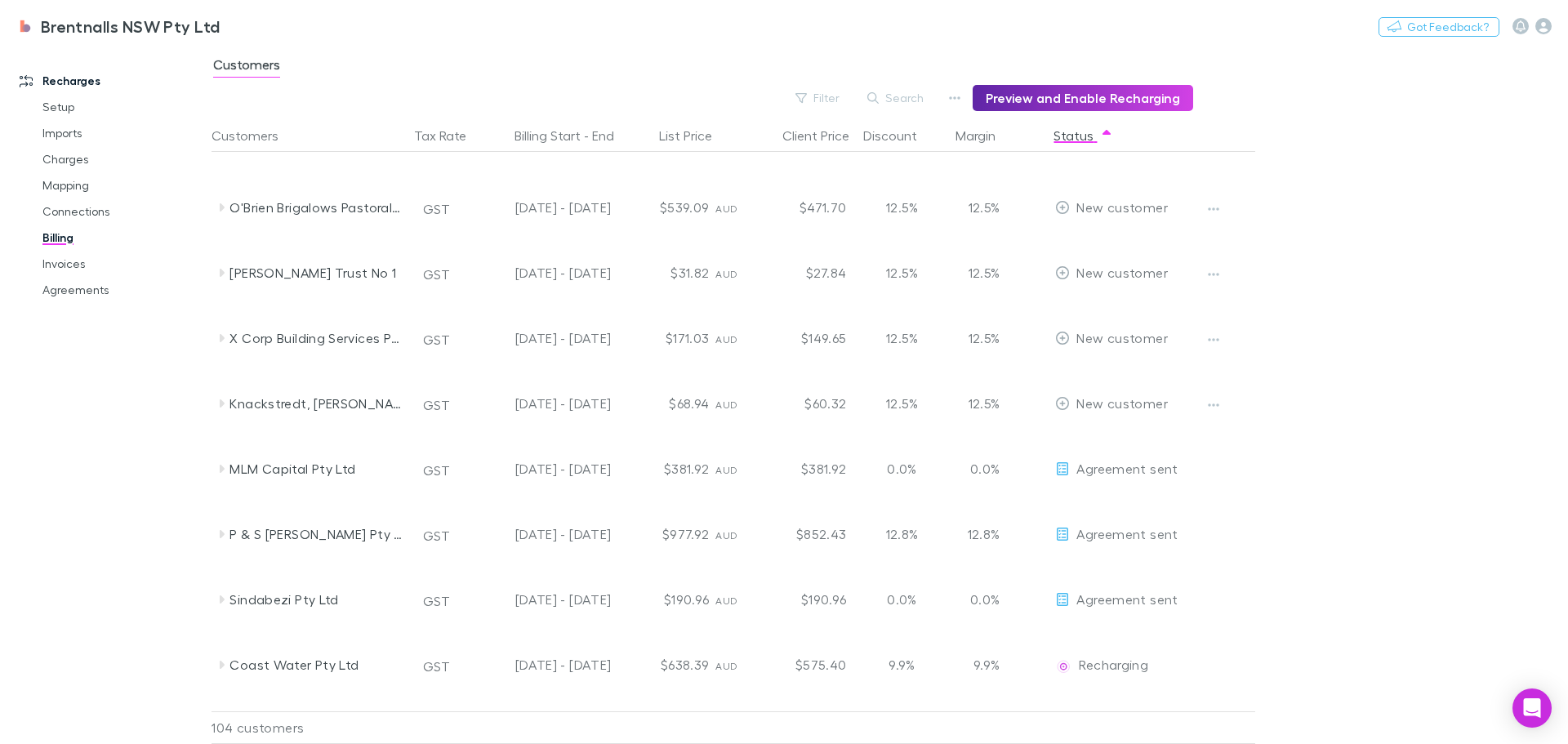
click at [1287, 417] on div "Knackstredt, [PERSON_NAME] GST [DATE] - [DATE] $68.94 AUD $60.32 12.5% 12.5% Ne…" at bounding box center [766, 403] width 1110 height 65
click at [1320, 159] on div "[PERSON_NAME] & Co ([PERSON_NAME] & [PERSON_NAME] & [PERSON_NAME]) GST [DATE] -…" at bounding box center [766, 141] width 1110 height 65
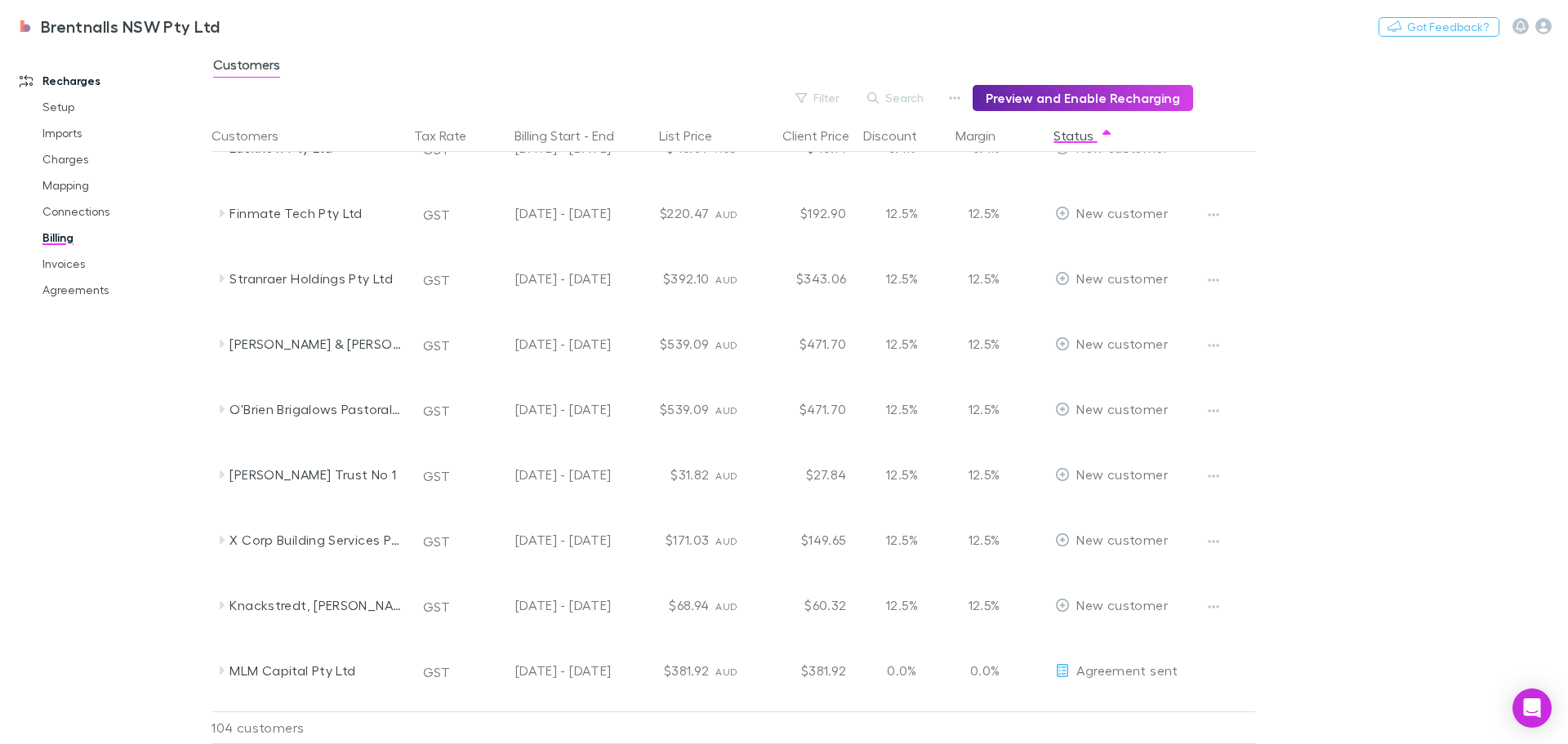
scroll to position [0, 0]
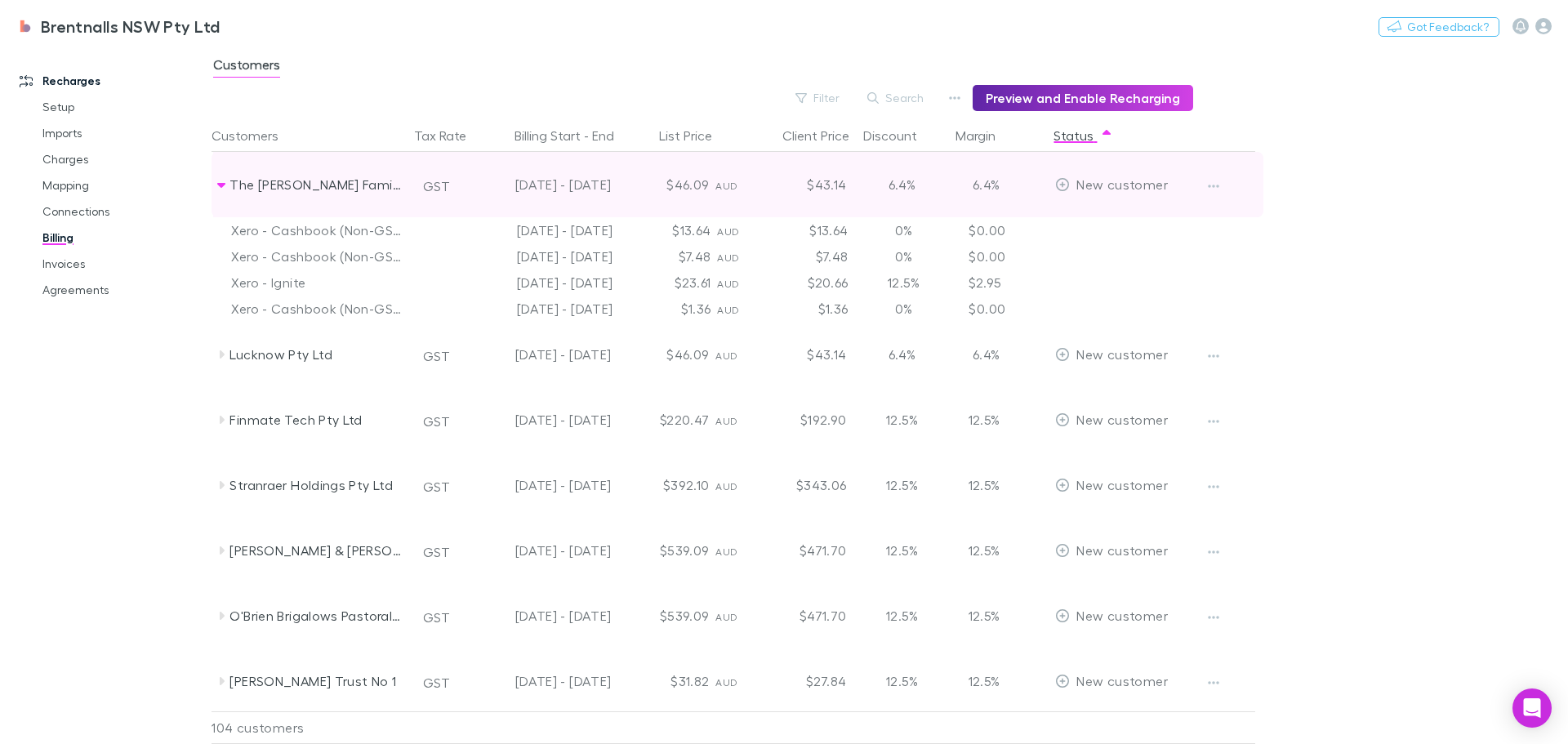
click at [218, 186] on icon at bounding box center [222, 185] width 13 height 13
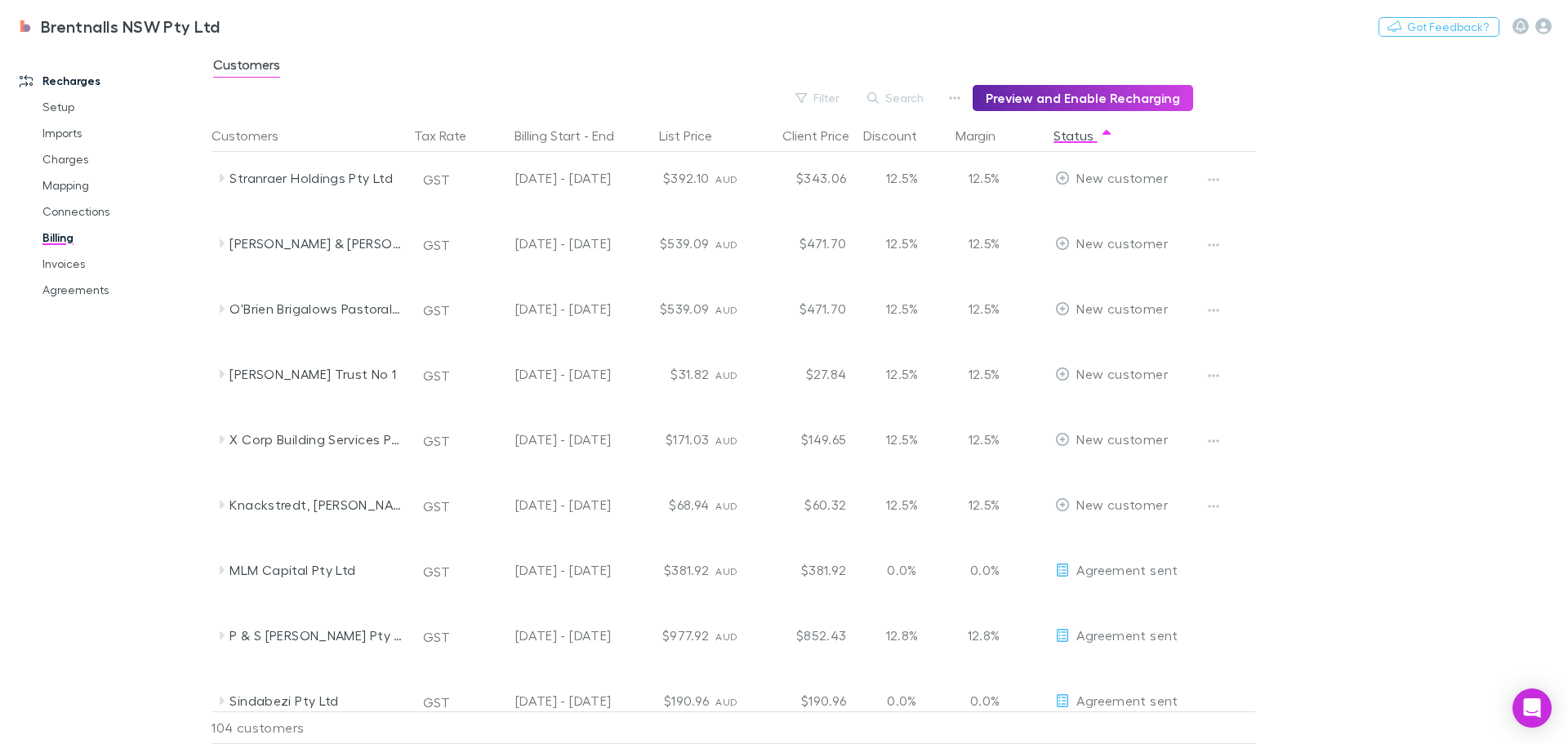
scroll to position [245, 0]
